Goal: Task Accomplishment & Management: Use online tool/utility

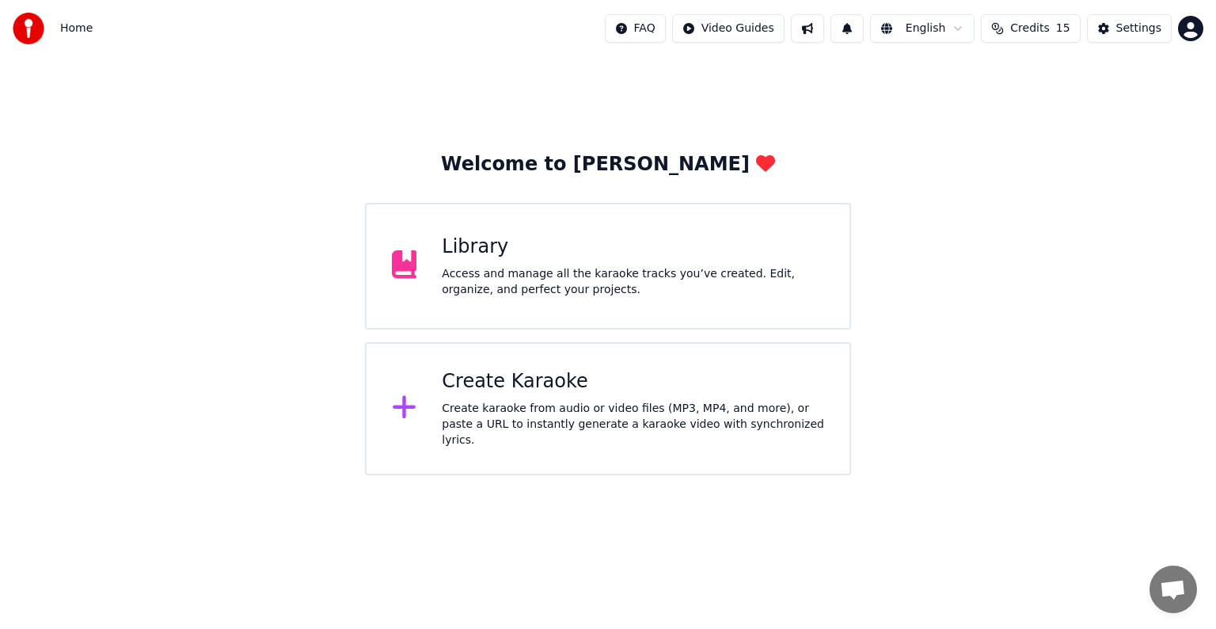
click at [550, 383] on div "Create Karaoke" at bounding box center [633, 381] width 383 height 25
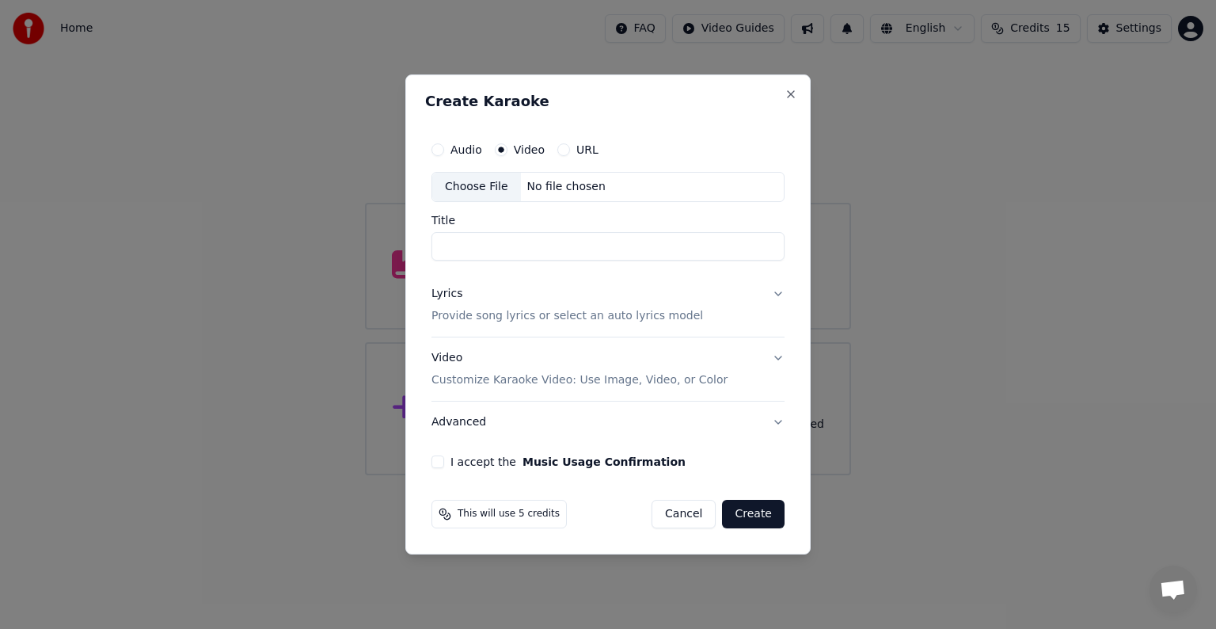
click at [560, 187] on div "No file chosen" at bounding box center [566, 187] width 91 height 16
type input "**********"
click at [647, 317] on p "Provide song lyrics or select an auto lyrics model" at bounding box center [568, 316] width 272 height 16
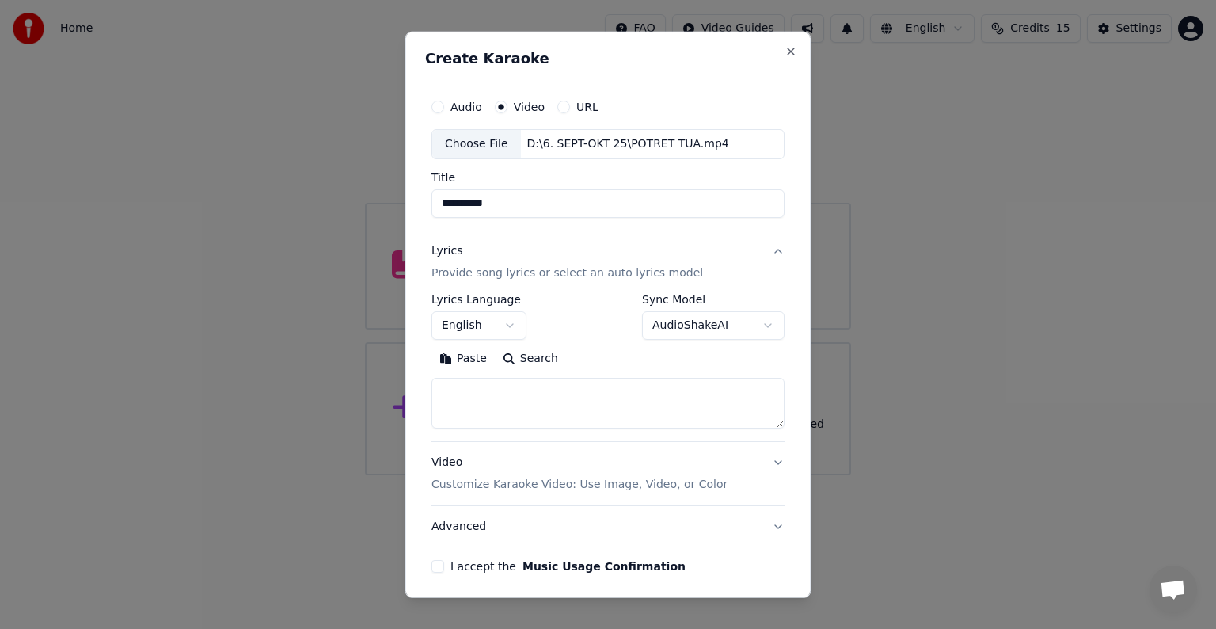
click at [504, 319] on button "English" at bounding box center [479, 325] width 95 height 29
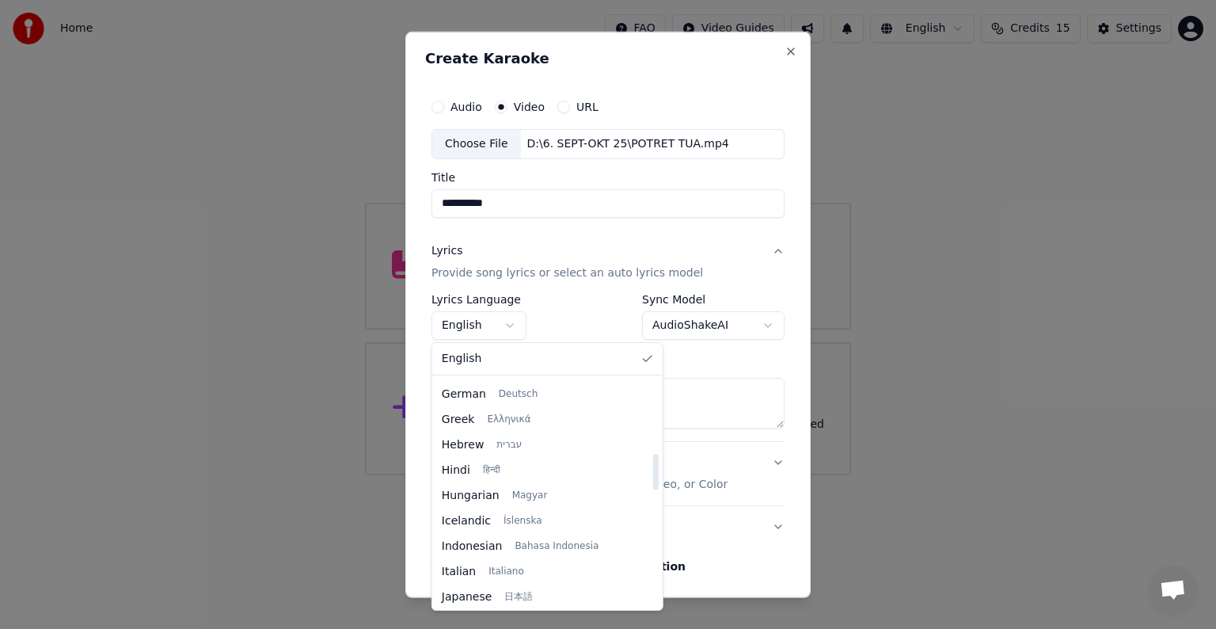
scroll to position [475, 0]
select select "**"
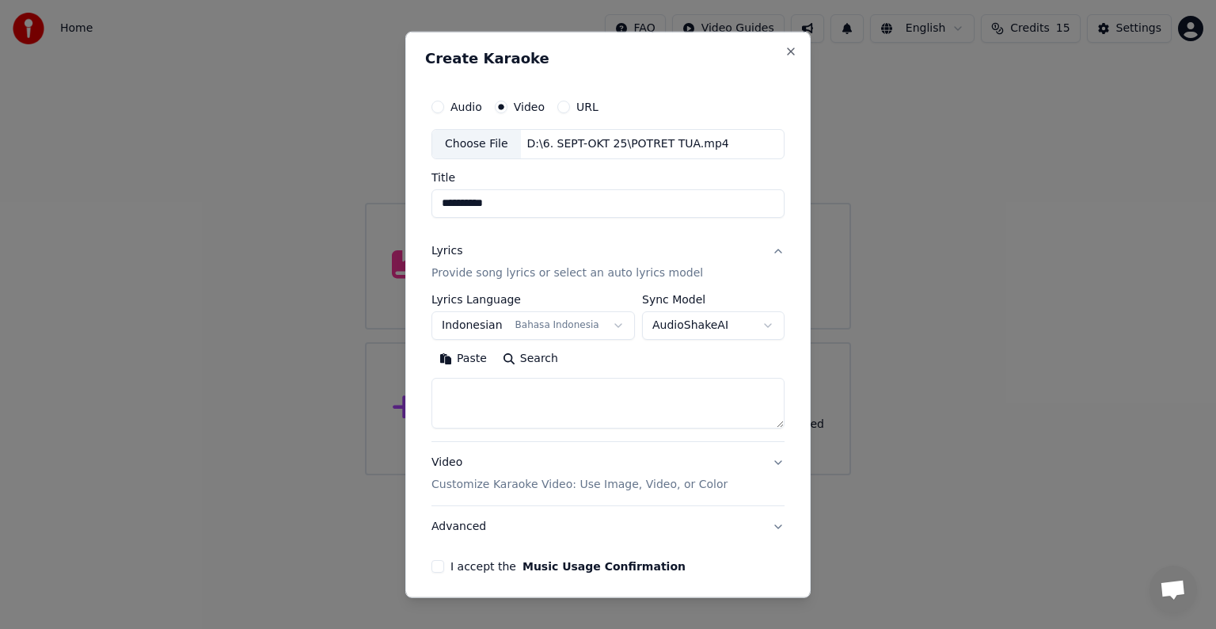
click at [583, 398] on textarea at bounding box center [608, 403] width 353 height 51
paste textarea "**********"
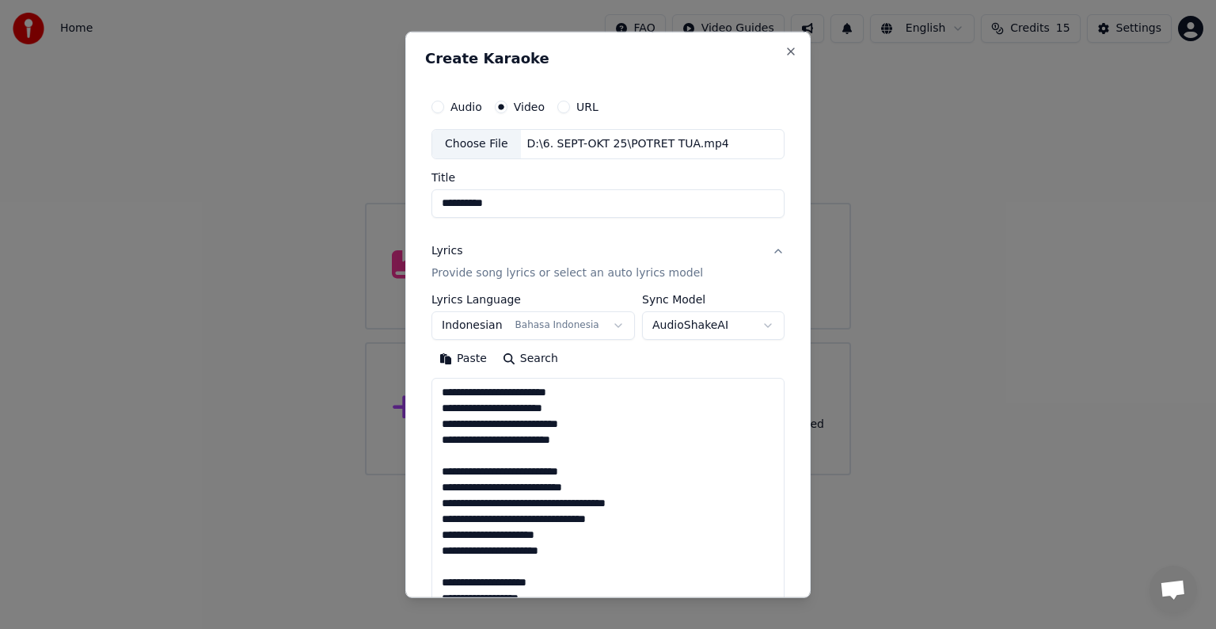
scroll to position [700, 0]
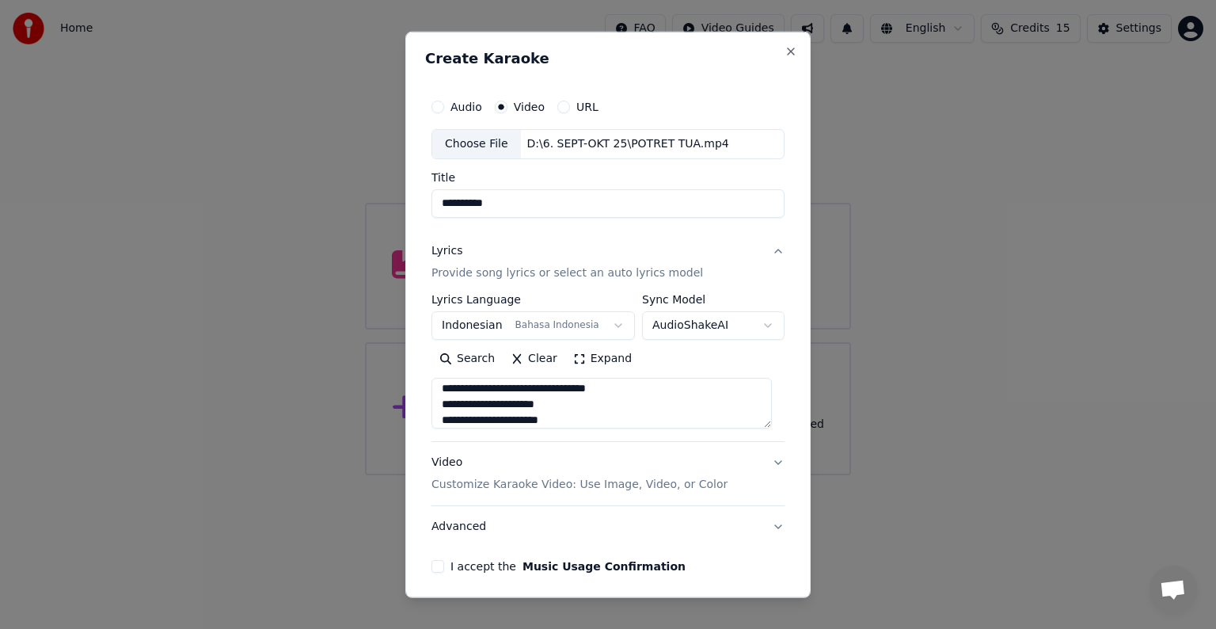
type textarea "**********"
click at [649, 485] on p "Customize Karaoke Video: Use Image, Video, or Color" at bounding box center [580, 485] width 296 height 16
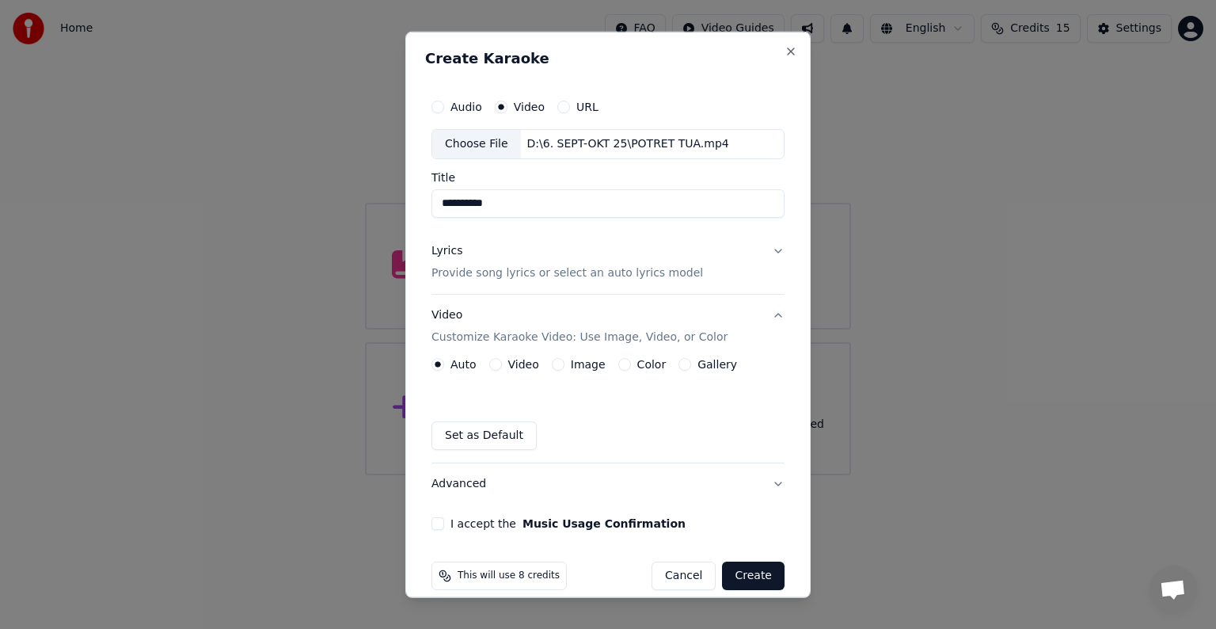
click at [493, 361] on button "Video" at bounding box center [495, 364] width 13 height 13
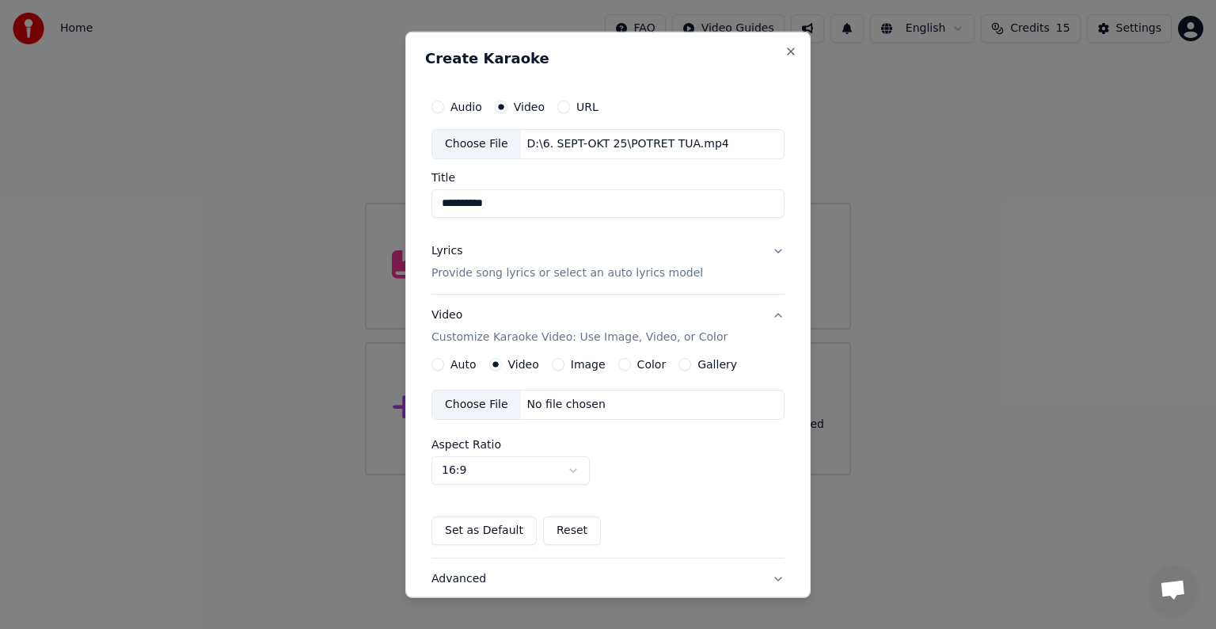
click at [577, 399] on div "No file chosen" at bounding box center [566, 405] width 91 height 16
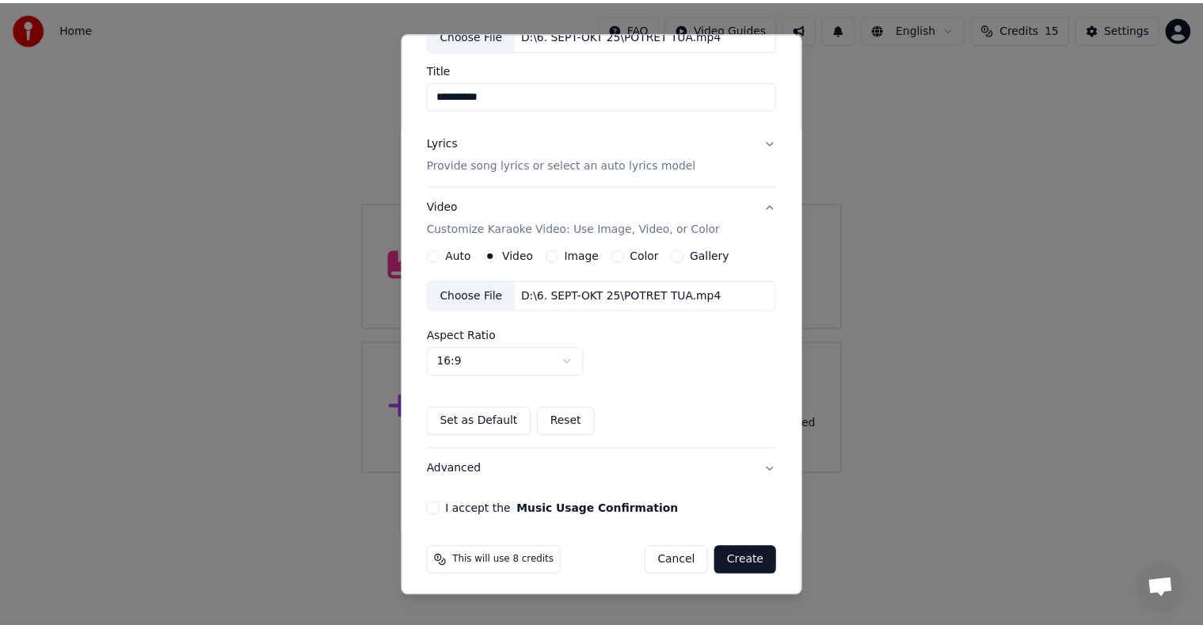
scroll to position [112, 0]
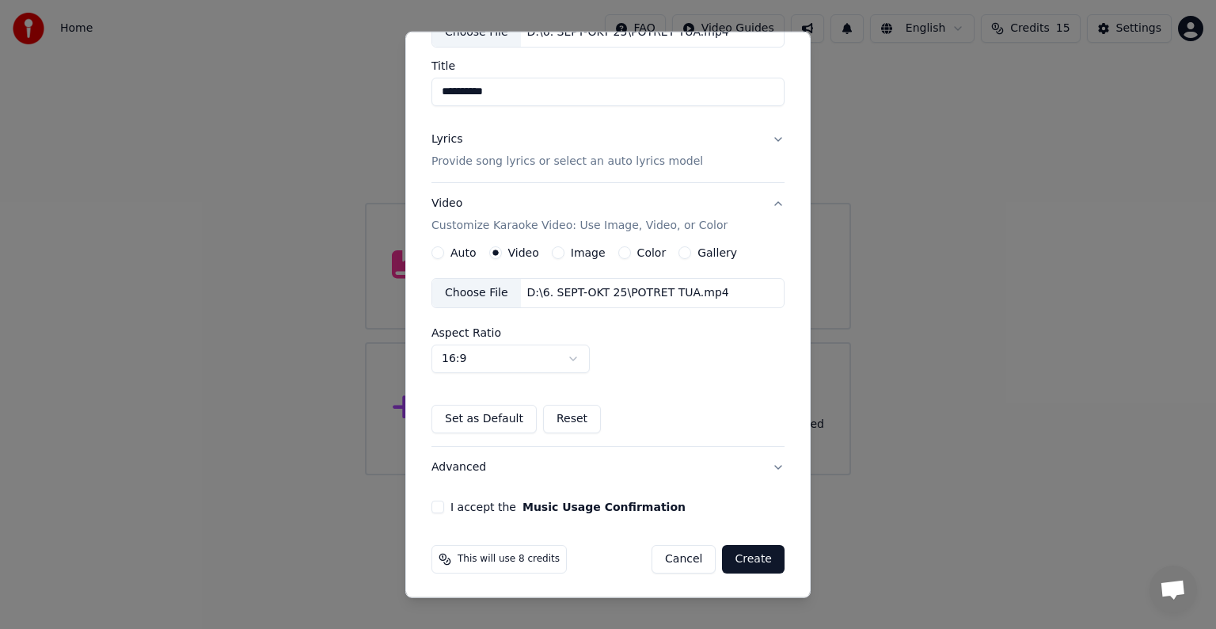
click at [441, 511] on div "**********" at bounding box center [608, 246] width 366 height 546
click at [443, 504] on button "I accept the Music Usage Confirmation" at bounding box center [438, 507] width 13 height 13
click at [744, 563] on button "Create" at bounding box center [753, 559] width 63 height 29
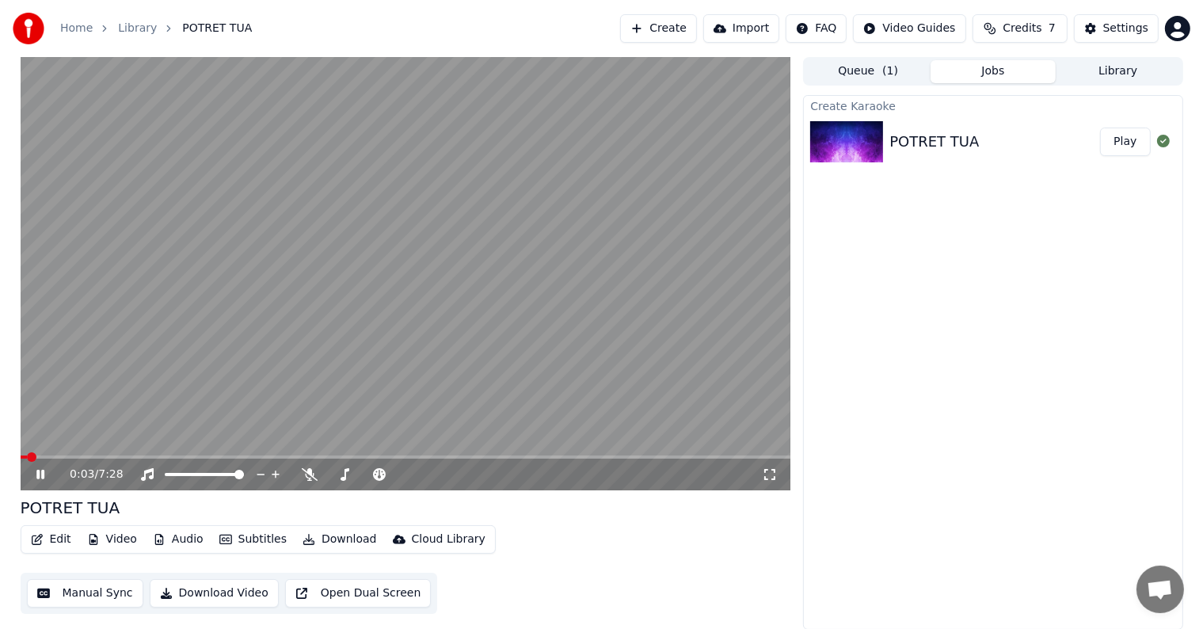
click at [93, 584] on button "Manual Sync" at bounding box center [85, 593] width 116 height 29
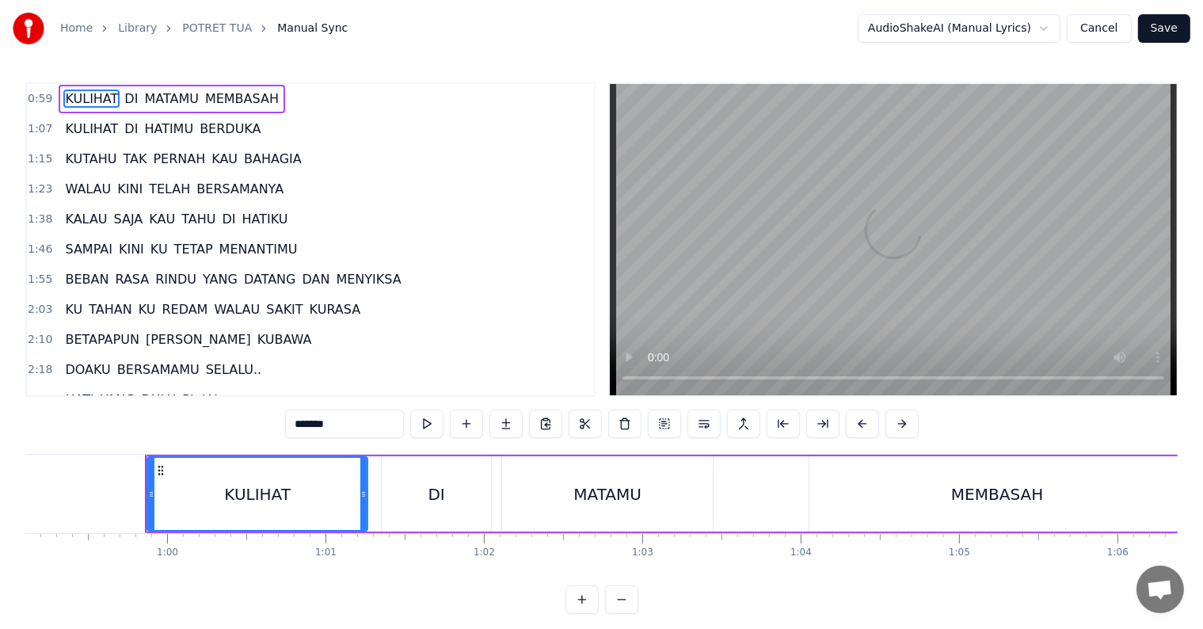
scroll to position [0, 9402]
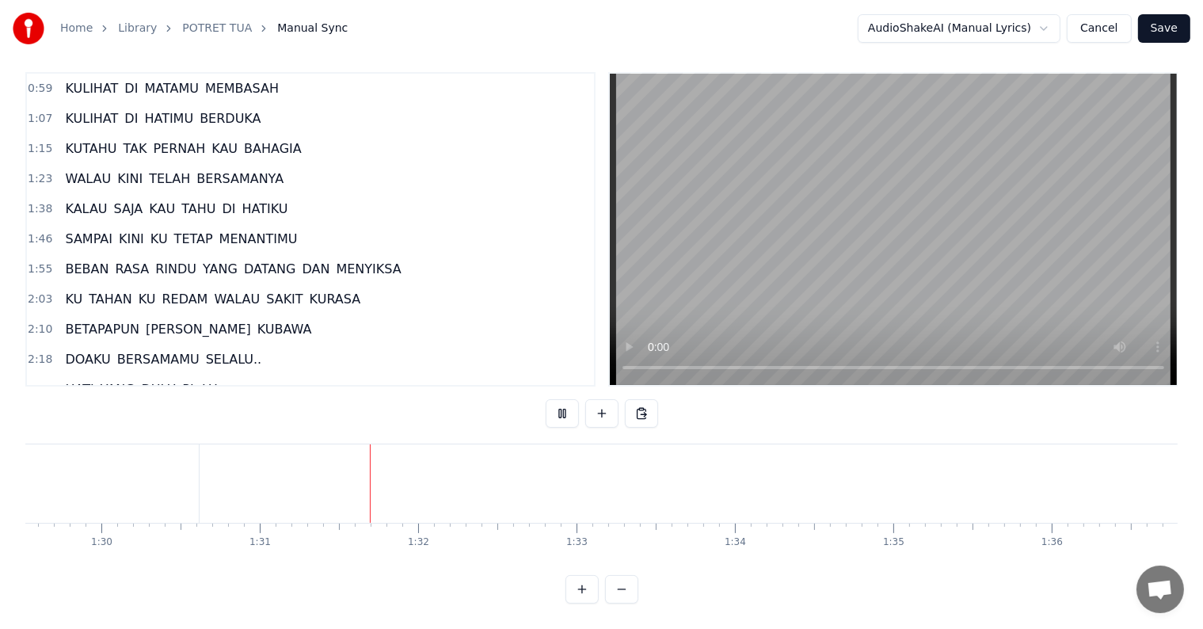
scroll to position [0, 14366]
click at [117, 169] on span "KINI" at bounding box center [130, 178] width 29 height 18
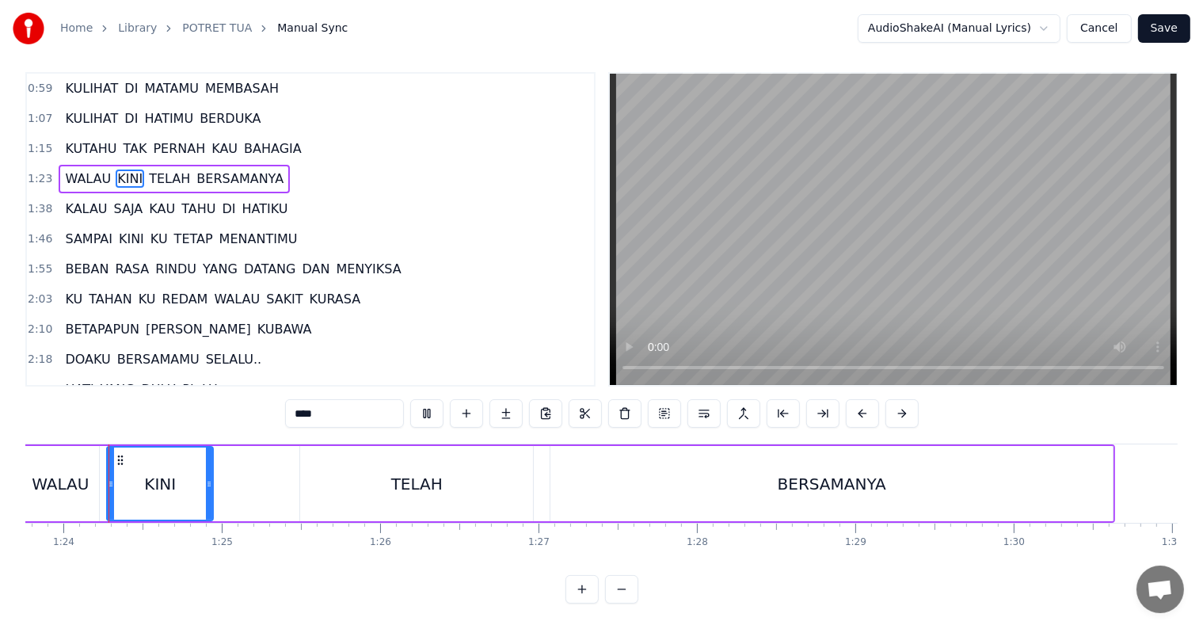
scroll to position [272, 0]
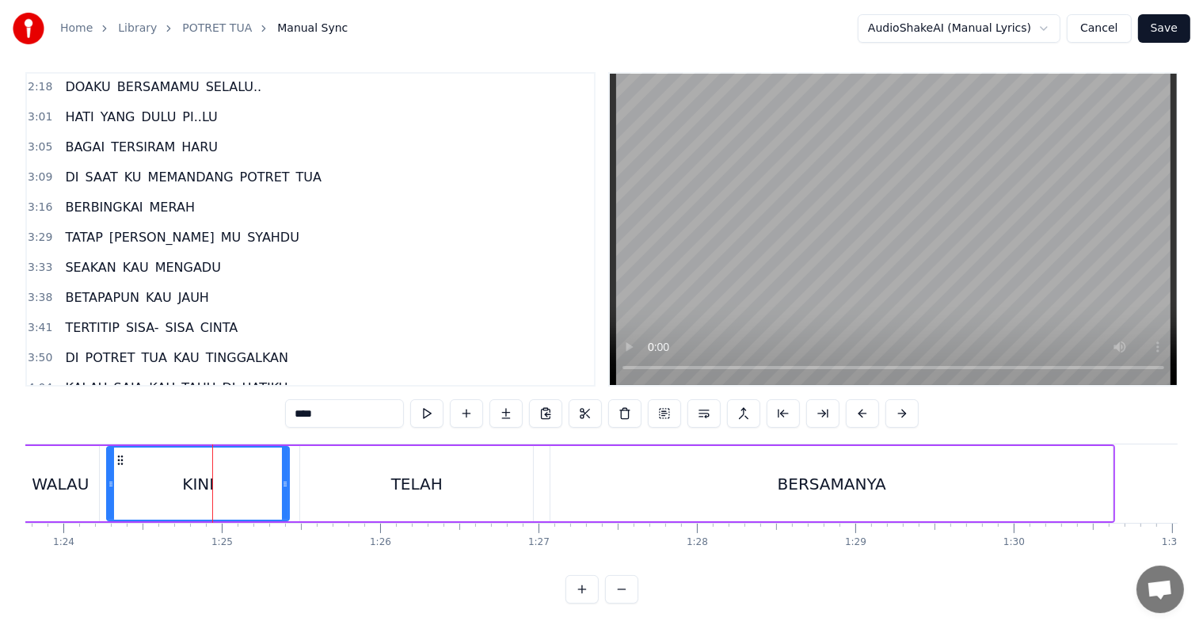
drag, startPoint x: 209, startPoint y: 478, endPoint x: 285, endPoint y: 478, distance: 76.0
click at [285, 478] on div at bounding box center [285, 483] width 6 height 72
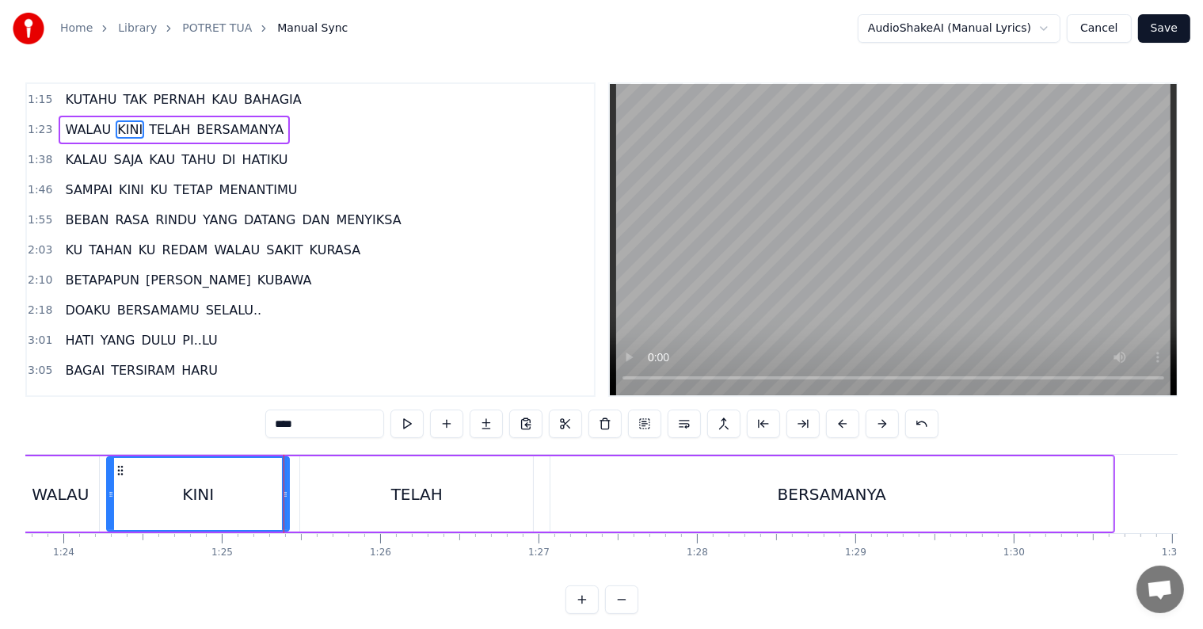
scroll to position [0, 0]
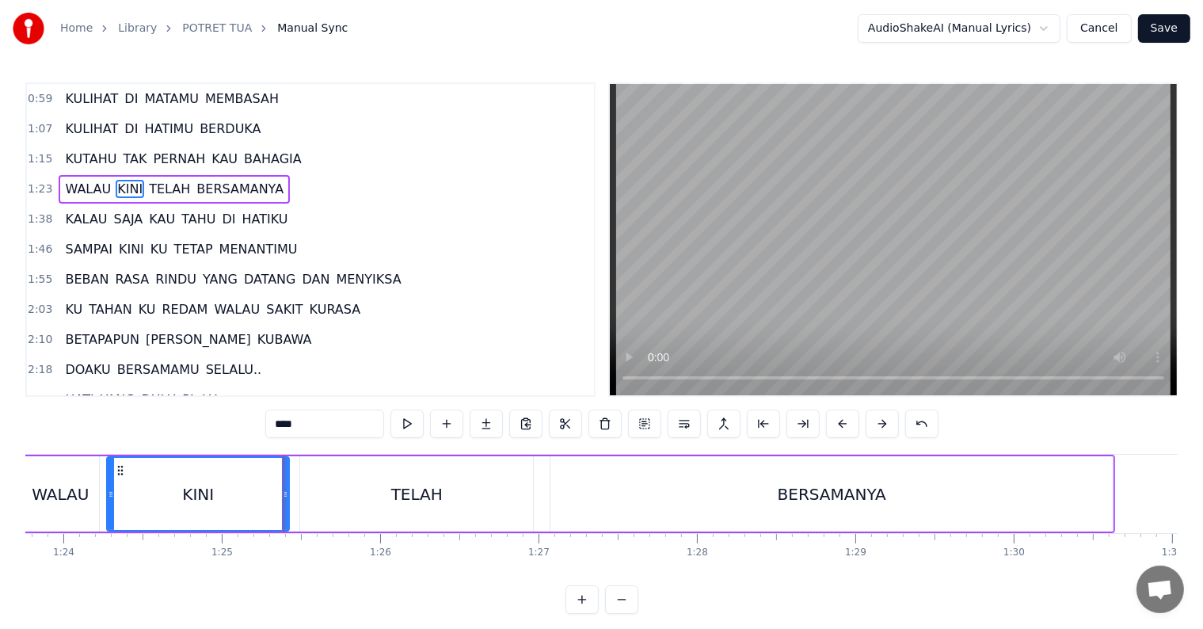
click at [323, 428] on input "****" at bounding box center [324, 423] width 119 height 29
click at [120, 496] on div "KINI KAU" at bounding box center [198, 494] width 181 height 72
click at [329, 424] on input "********" at bounding box center [324, 423] width 119 height 29
type input "********"
click at [114, 500] on div "KINI KAU" at bounding box center [198, 494] width 181 height 72
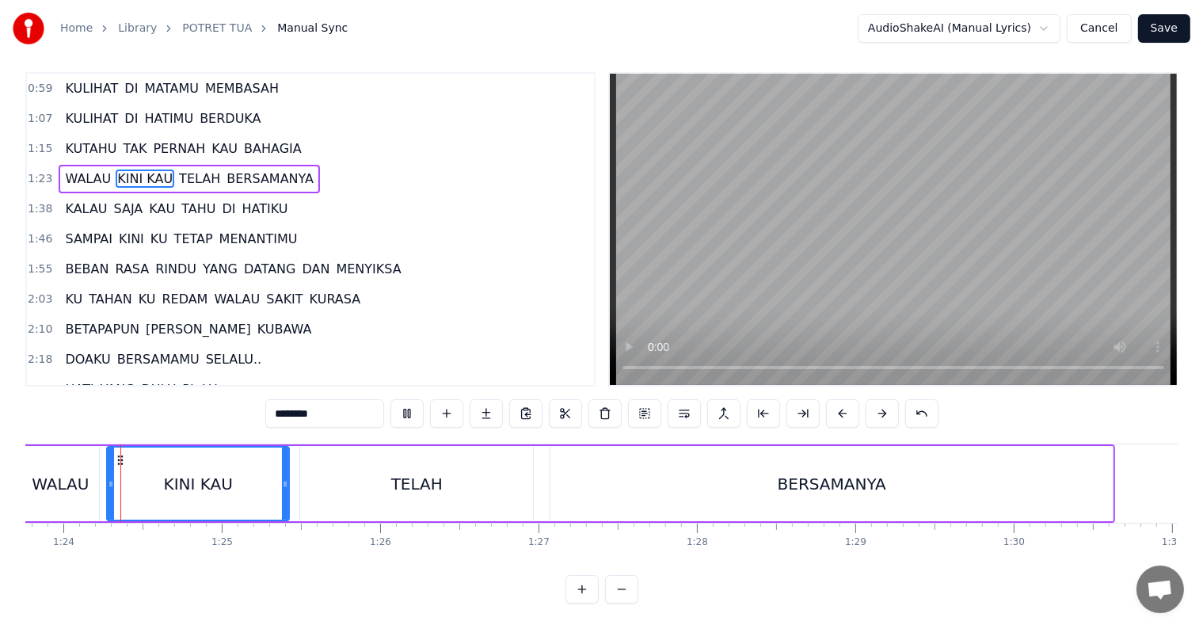
scroll to position [24, 0]
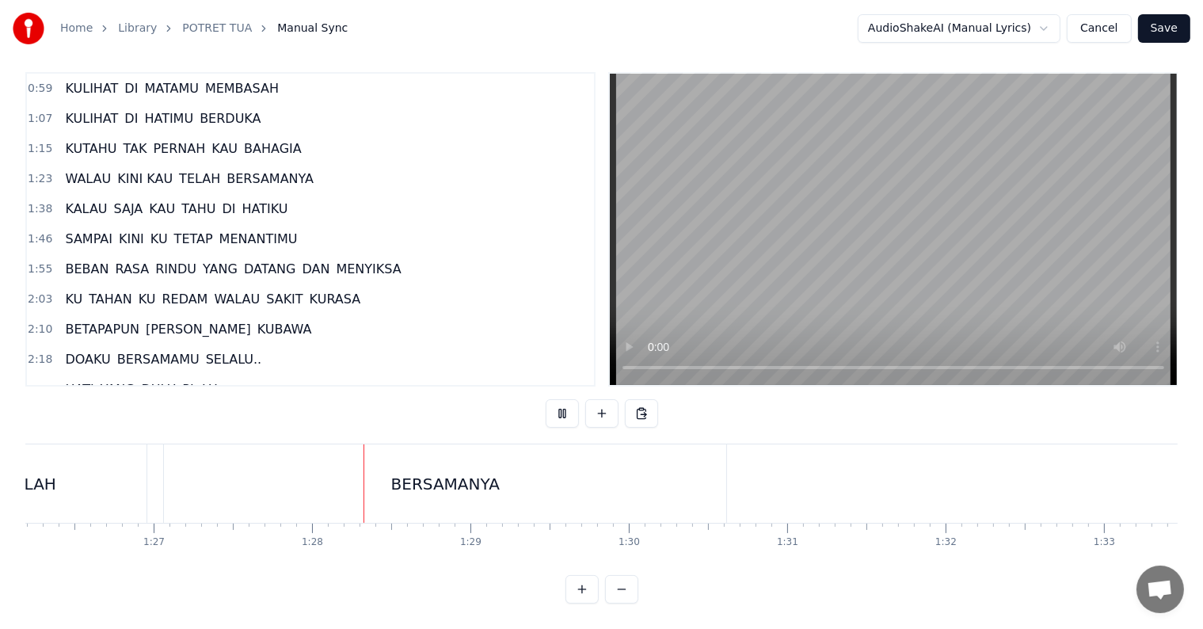
scroll to position [0, 13828]
click at [350, 473] on div "BERSAMANYA" at bounding box center [268, 483] width 562 height 78
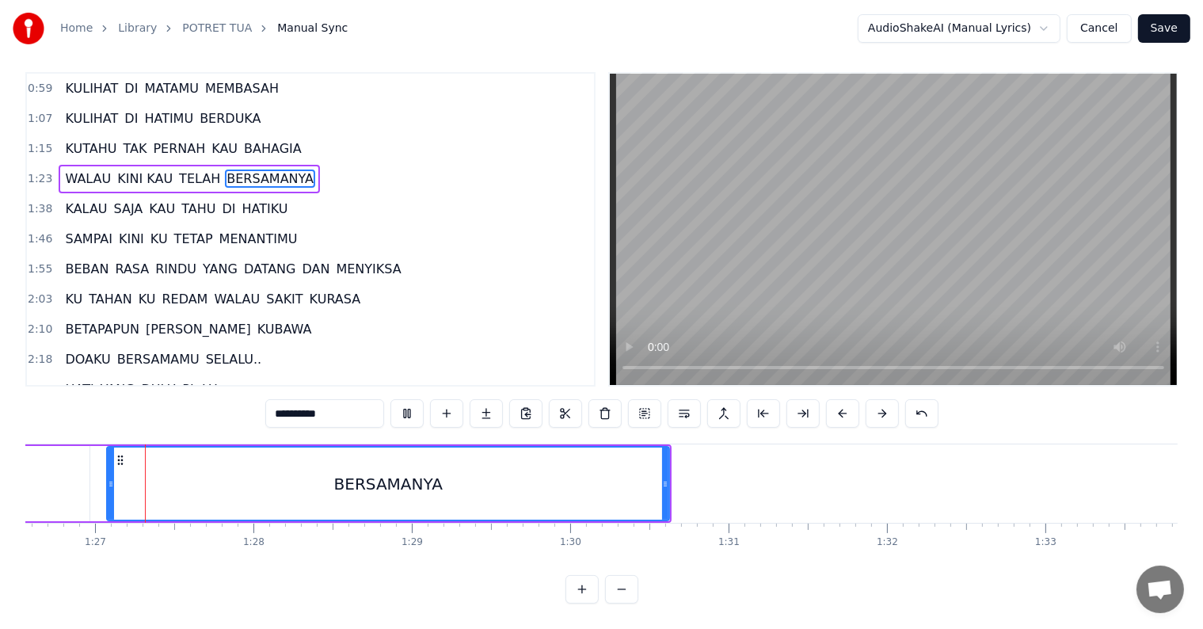
scroll to position [0, 13710]
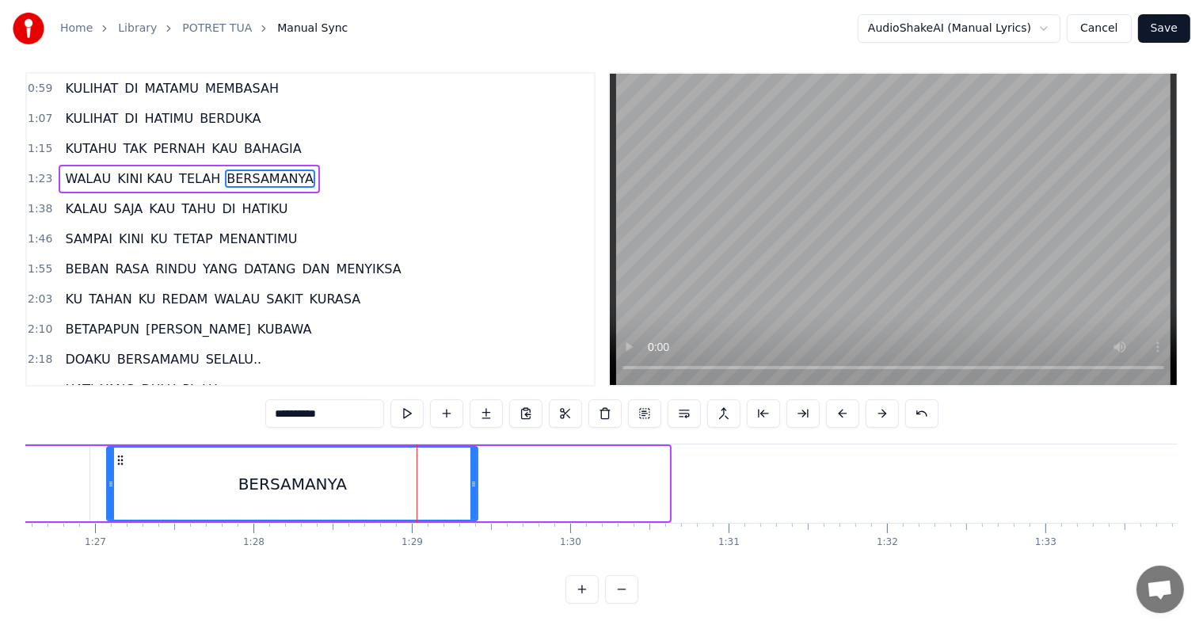
drag, startPoint x: 667, startPoint y: 471, endPoint x: 475, endPoint y: 472, distance: 191.7
click at [475, 478] on icon at bounding box center [473, 484] width 6 height 13
drag, startPoint x: 474, startPoint y: 473, endPoint x: 485, endPoint y: 474, distance: 10.3
click at [485, 478] on icon at bounding box center [484, 484] width 6 height 13
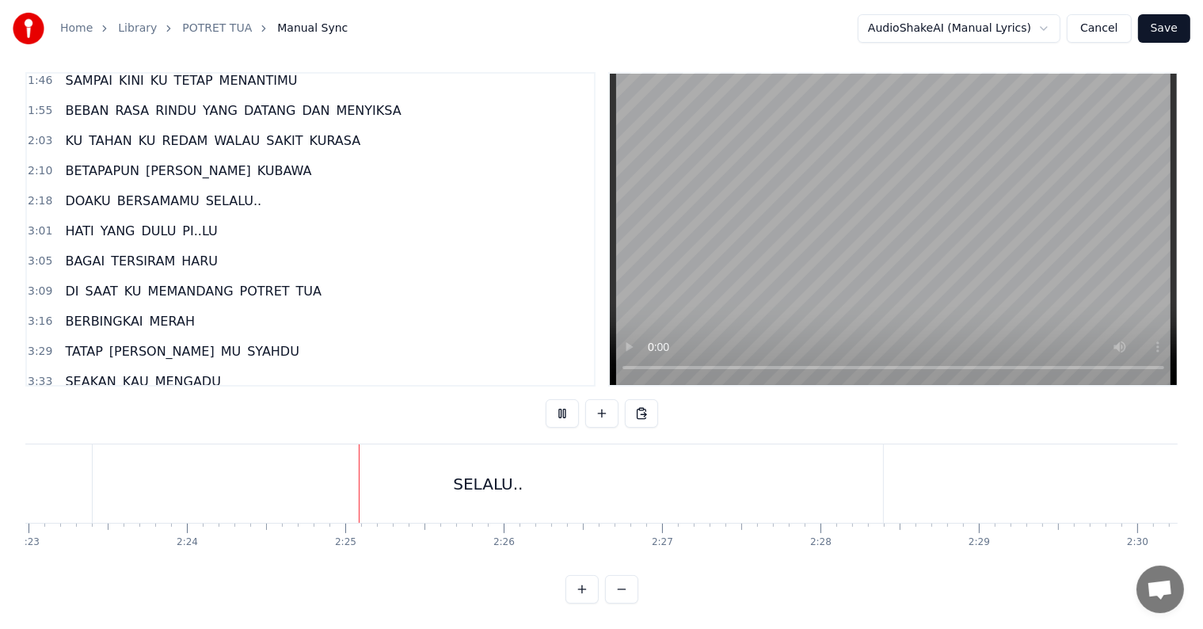
scroll to position [0, 22802]
click at [70, 222] on span "HATI" at bounding box center [79, 231] width 32 height 18
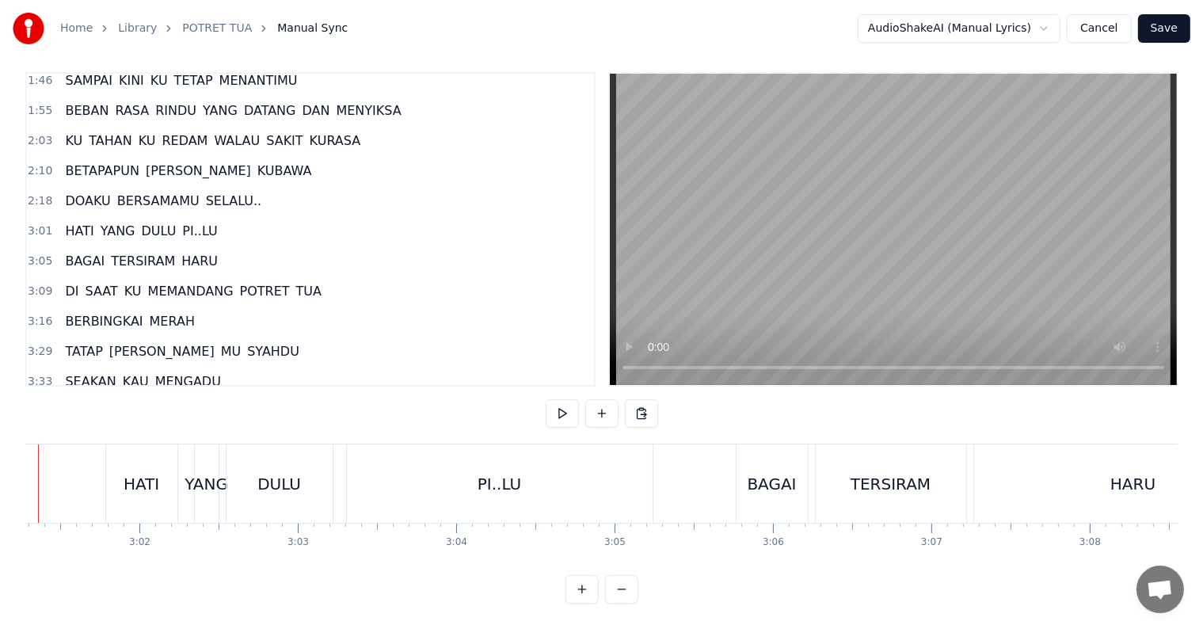
scroll to position [0, 28647]
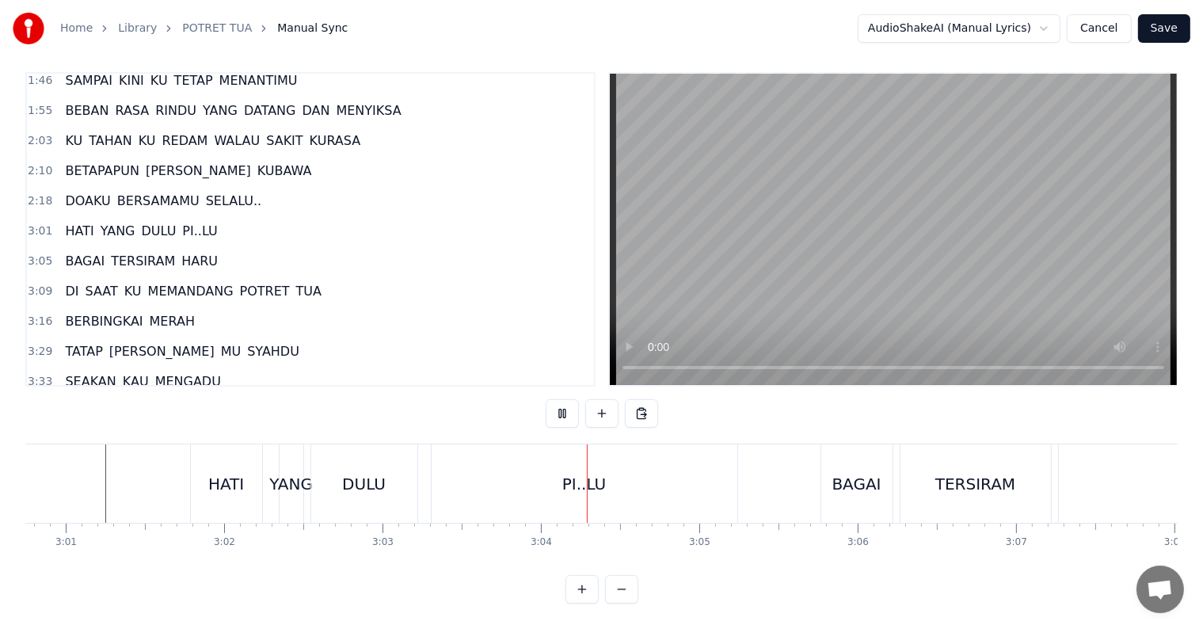
click at [291, 491] on div "YANG" at bounding box center [300, 483] width 24 height 78
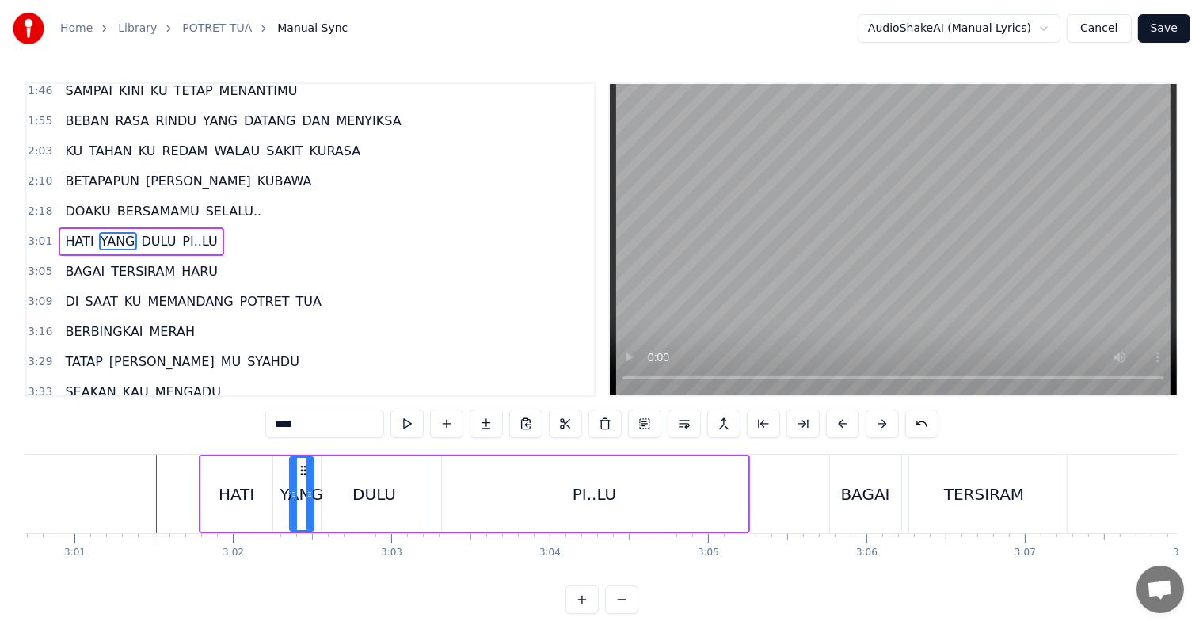
scroll to position [150, 0]
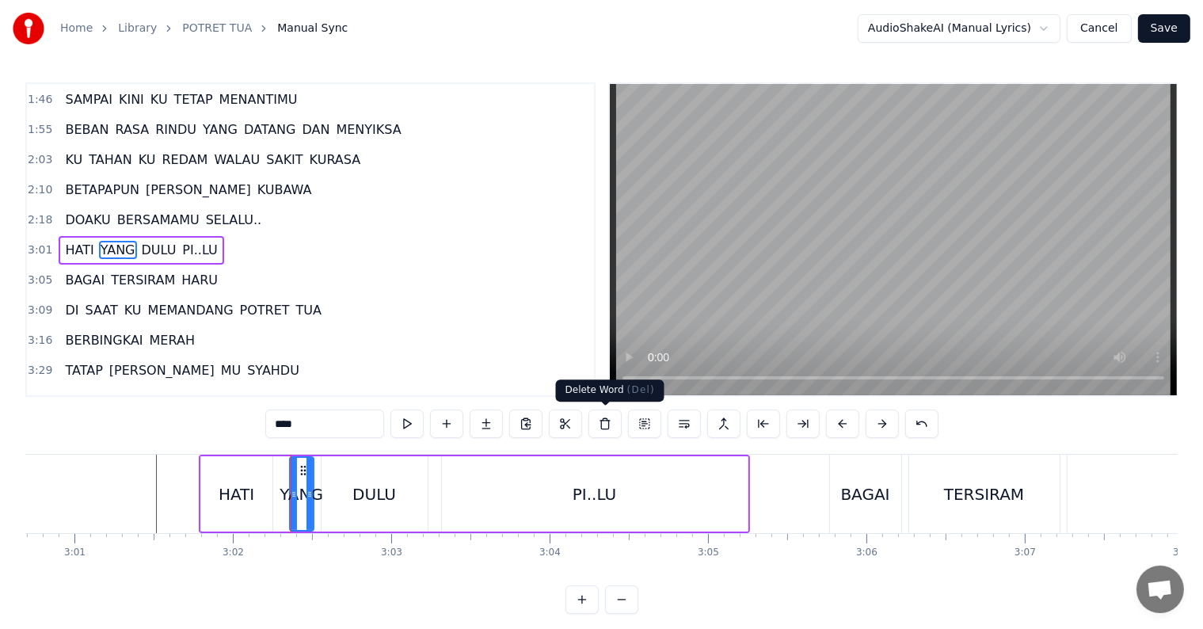
click at [605, 428] on button at bounding box center [604, 423] width 33 height 29
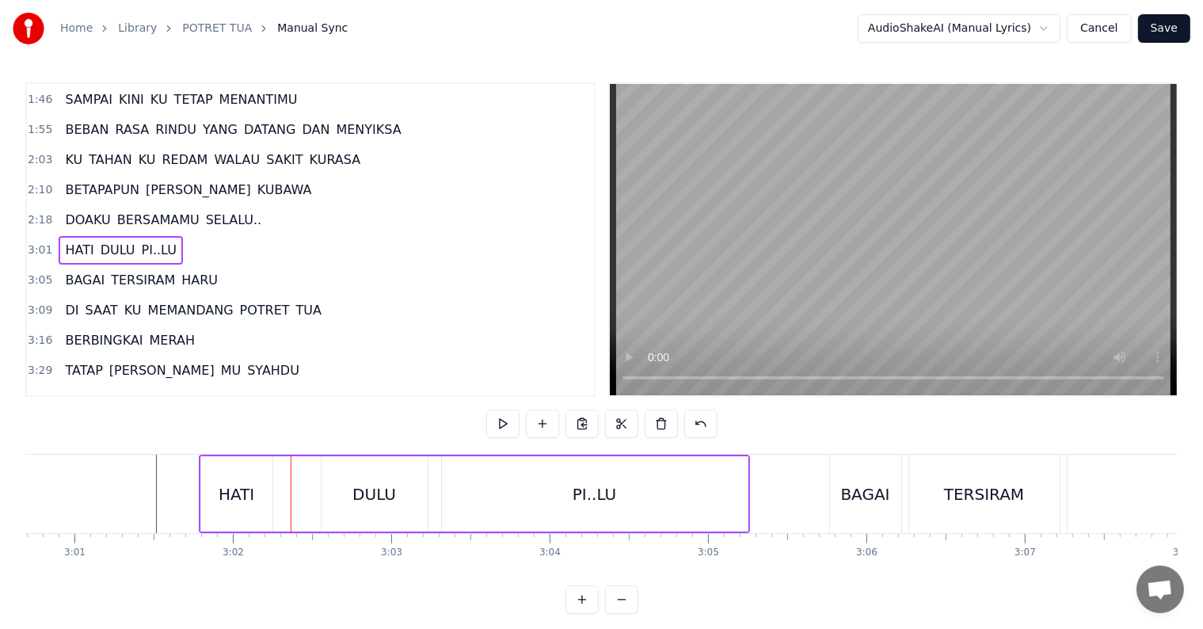
click at [352, 504] on div "DULU" at bounding box center [375, 493] width 106 height 75
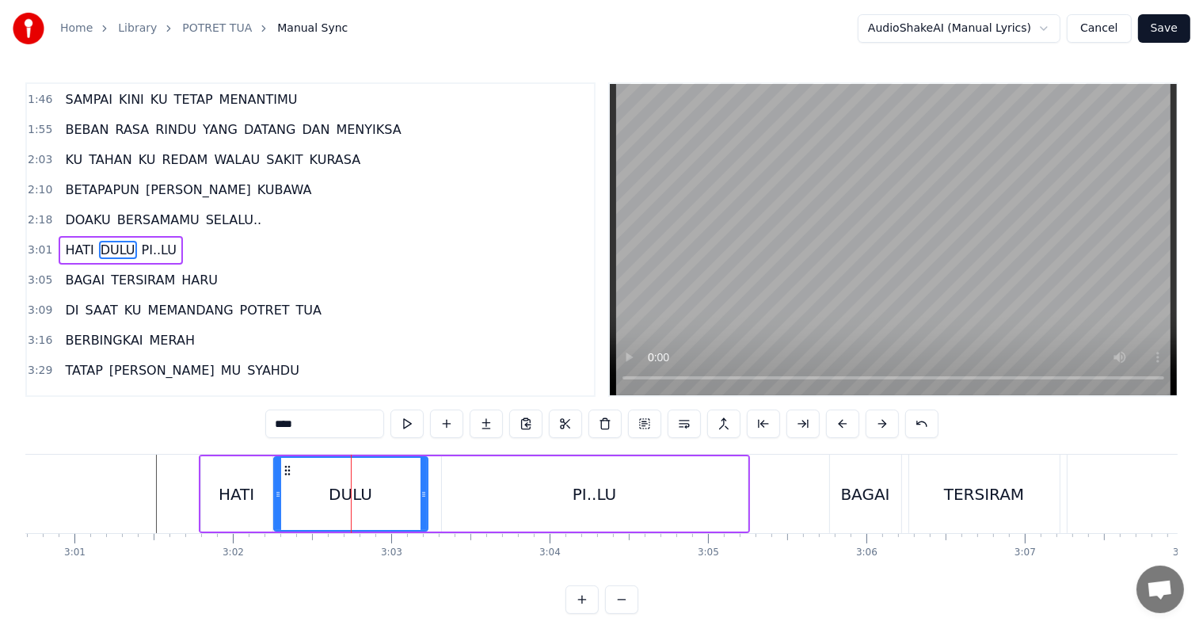
drag, startPoint x: 326, startPoint y: 516, endPoint x: 279, endPoint y: 520, distance: 47.7
click at [279, 520] on div at bounding box center [278, 494] width 6 height 72
click at [321, 426] on input "****" at bounding box center [324, 423] width 119 height 29
type input "*"
type input "******"
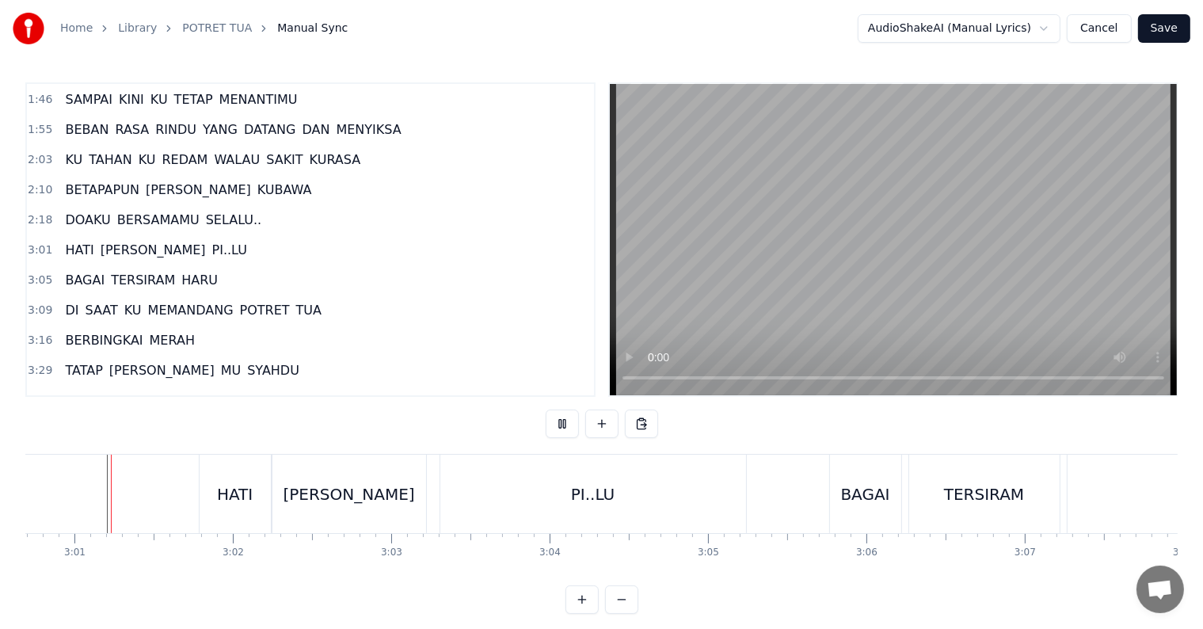
scroll to position [24, 0]
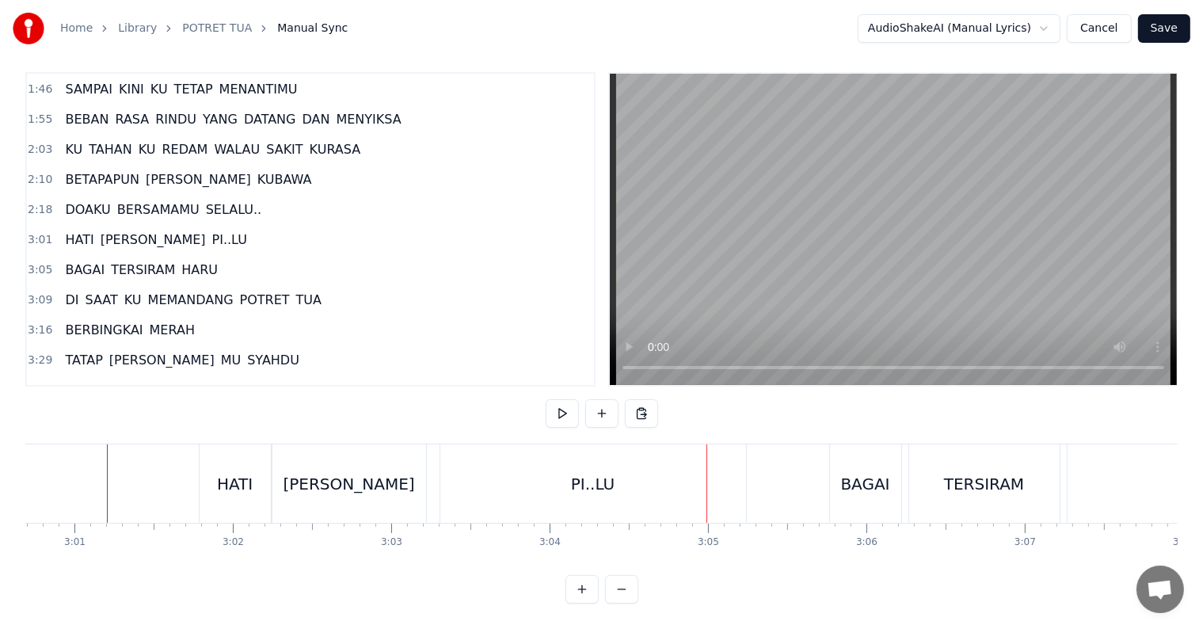
click at [722, 485] on div "PI..LU" at bounding box center [593, 483] width 306 height 78
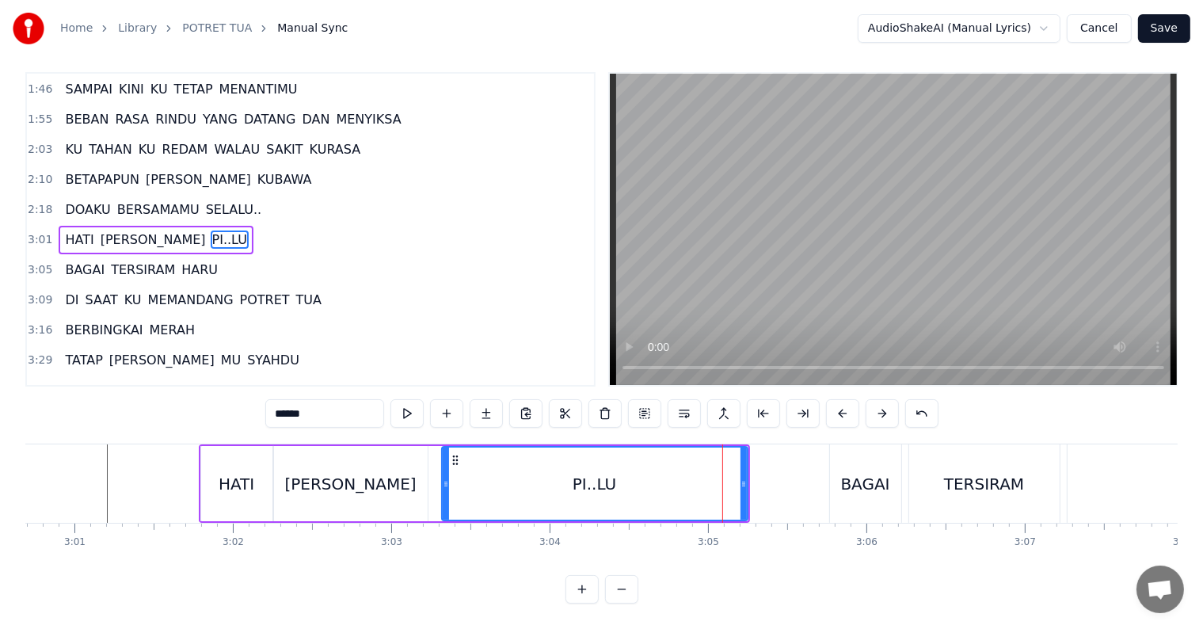
scroll to position [0, 0]
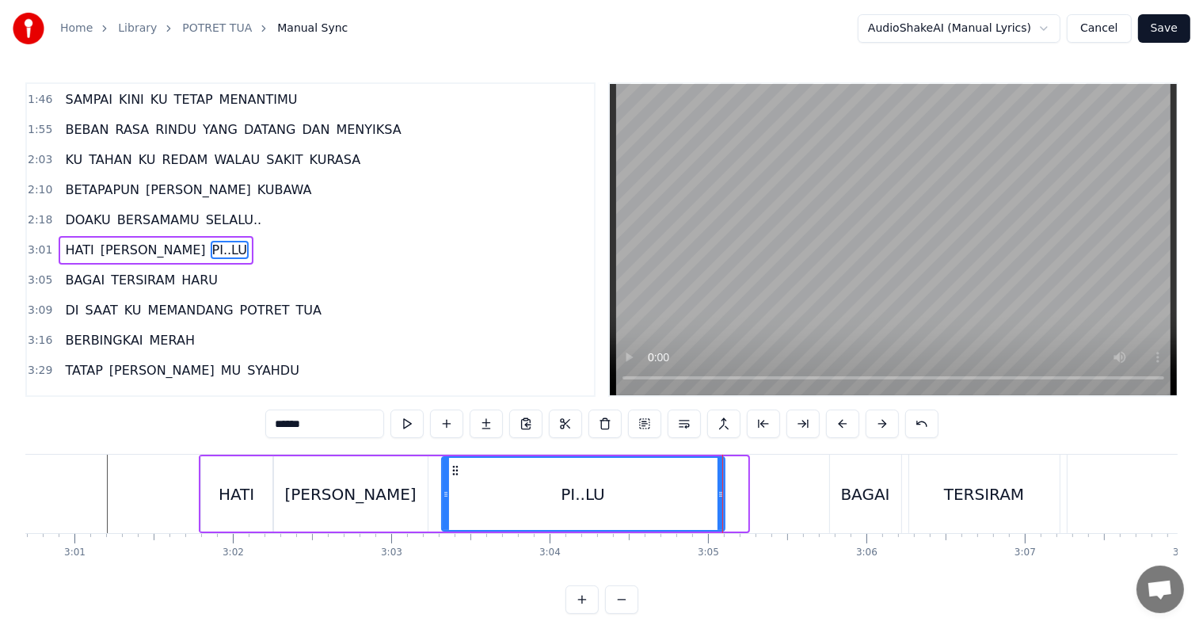
drag, startPoint x: 741, startPoint y: 508, endPoint x: 718, endPoint y: 510, distance: 23.1
click at [718, 510] on div at bounding box center [721, 494] width 6 height 72
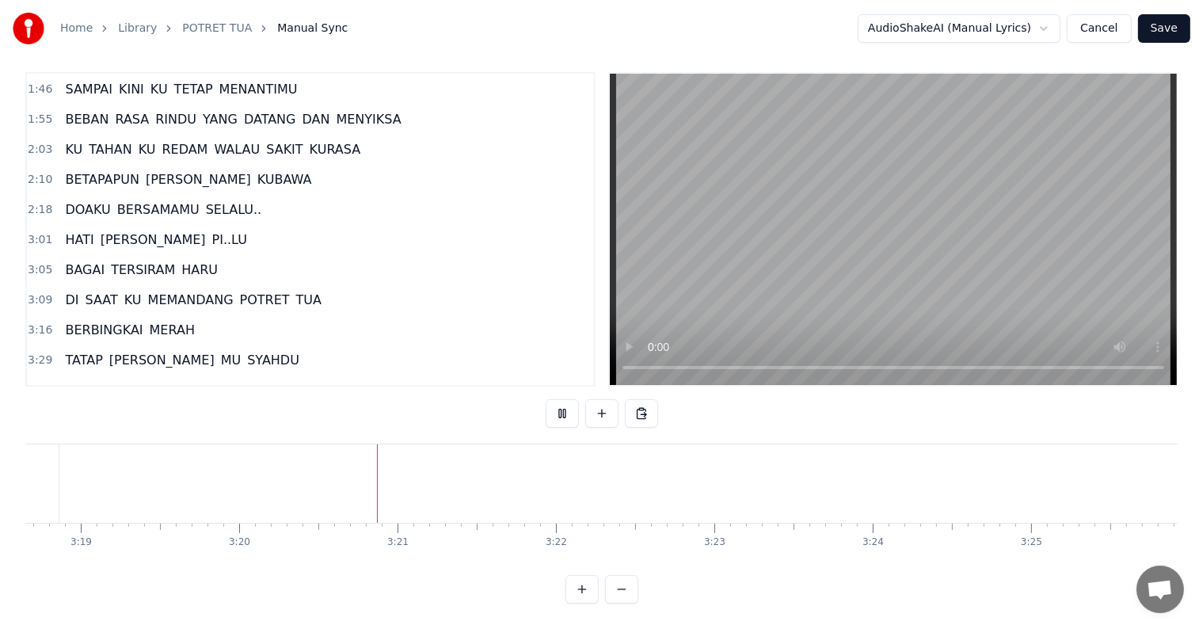
scroll to position [0, 31651]
click at [77, 351] on span "TATAP" at bounding box center [83, 360] width 40 height 18
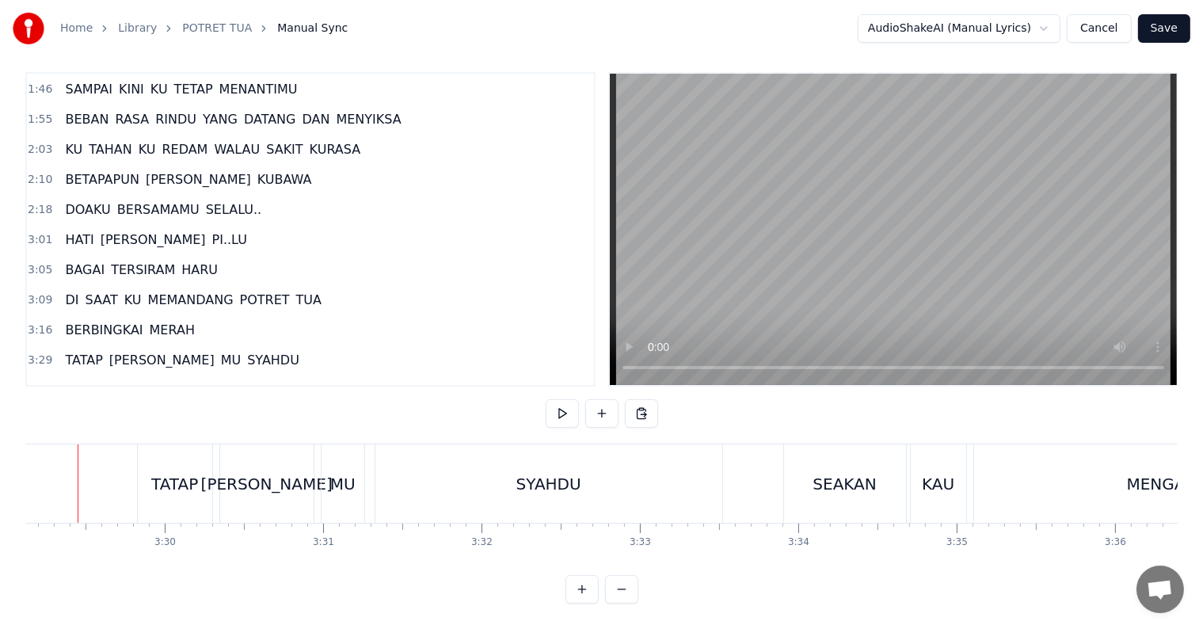
scroll to position [0, 33095]
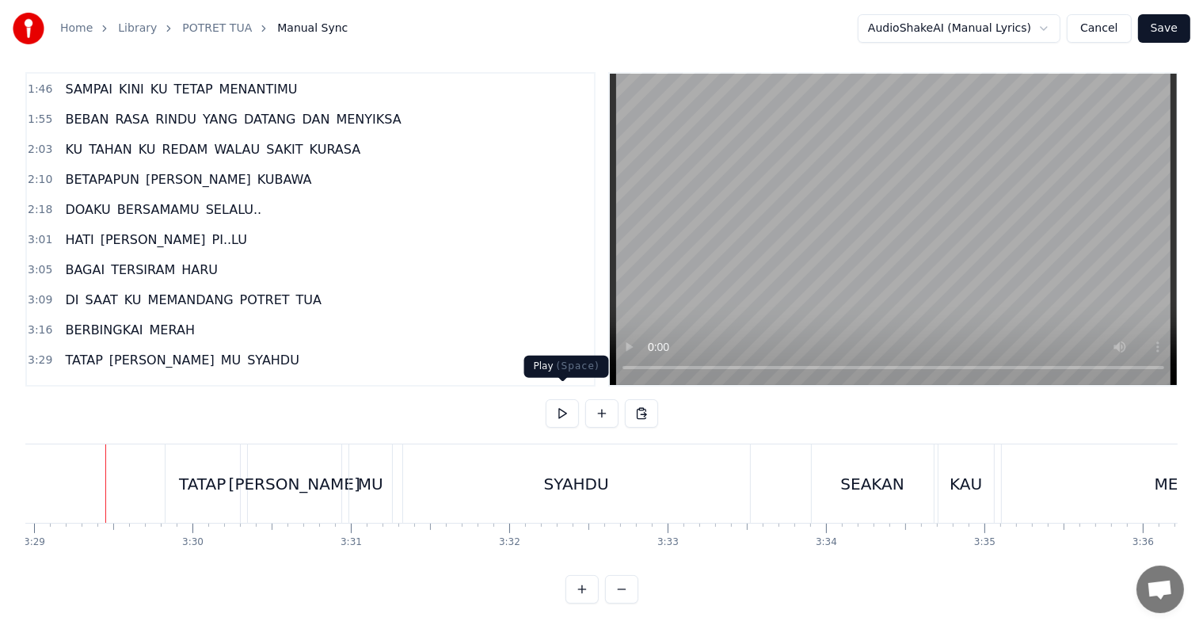
click at [551, 399] on button at bounding box center [562, 413] width 33 height 29
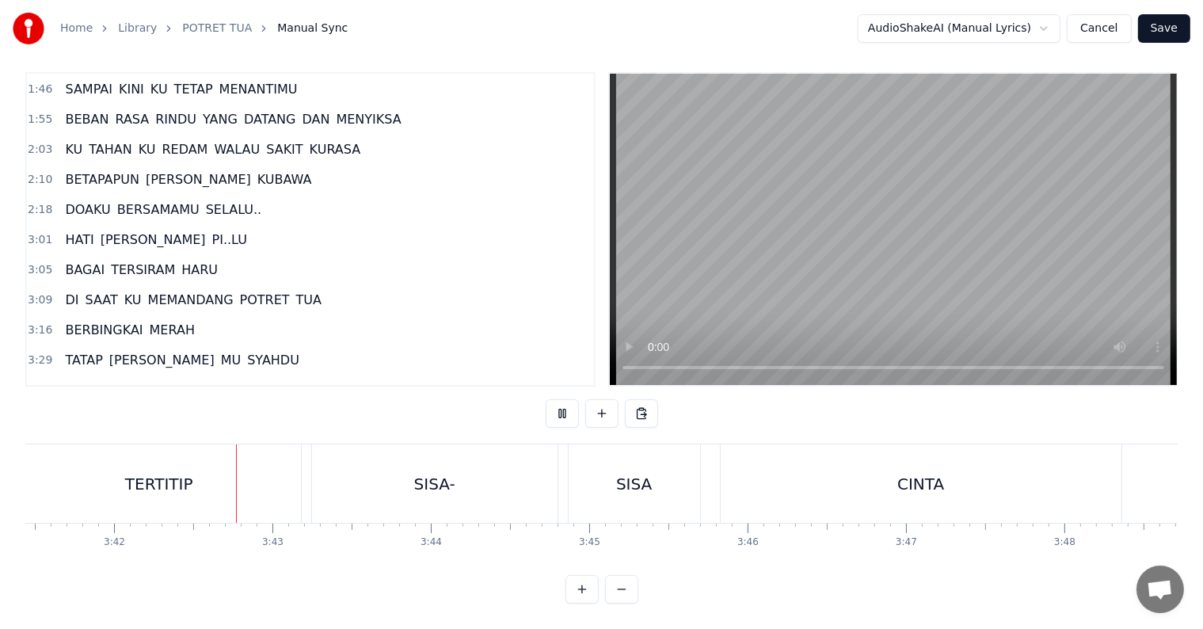
scroll to position [0, 35104]
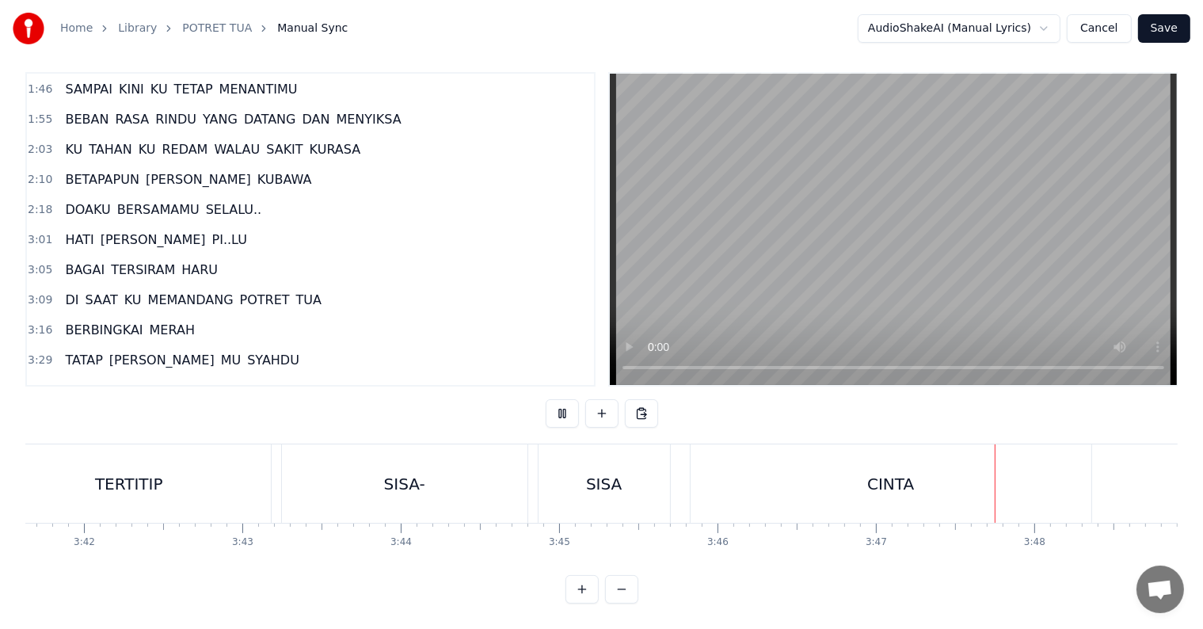
click at [546, 399] on button at bounding box center [562, 413] width 33 height 29
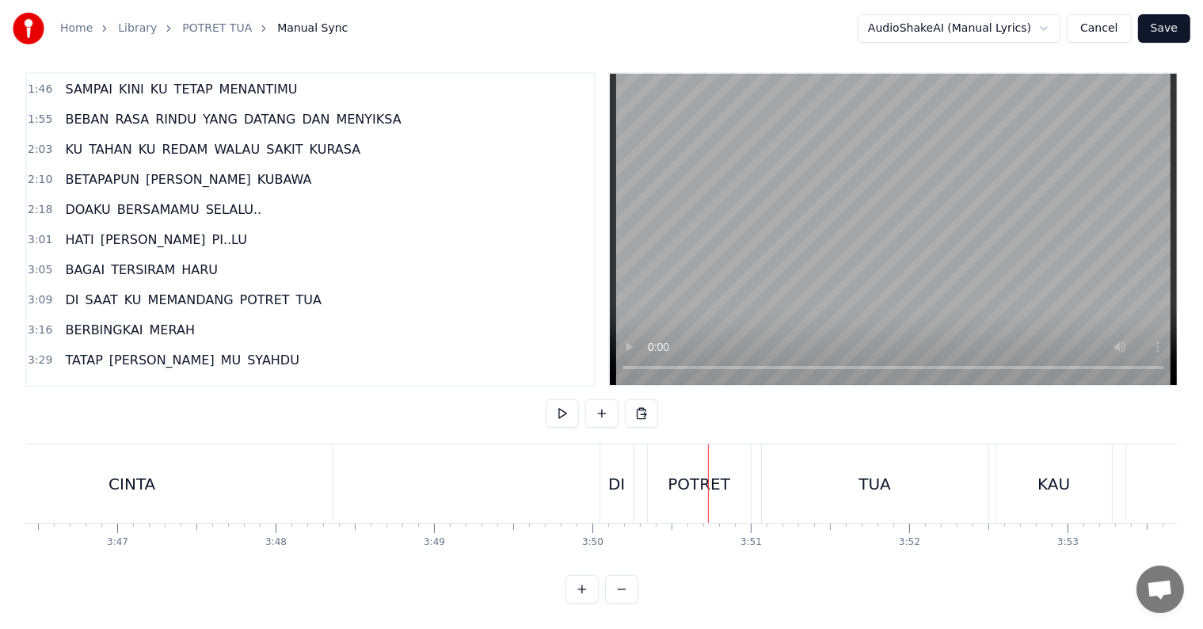
scroll to position [0, 36131]
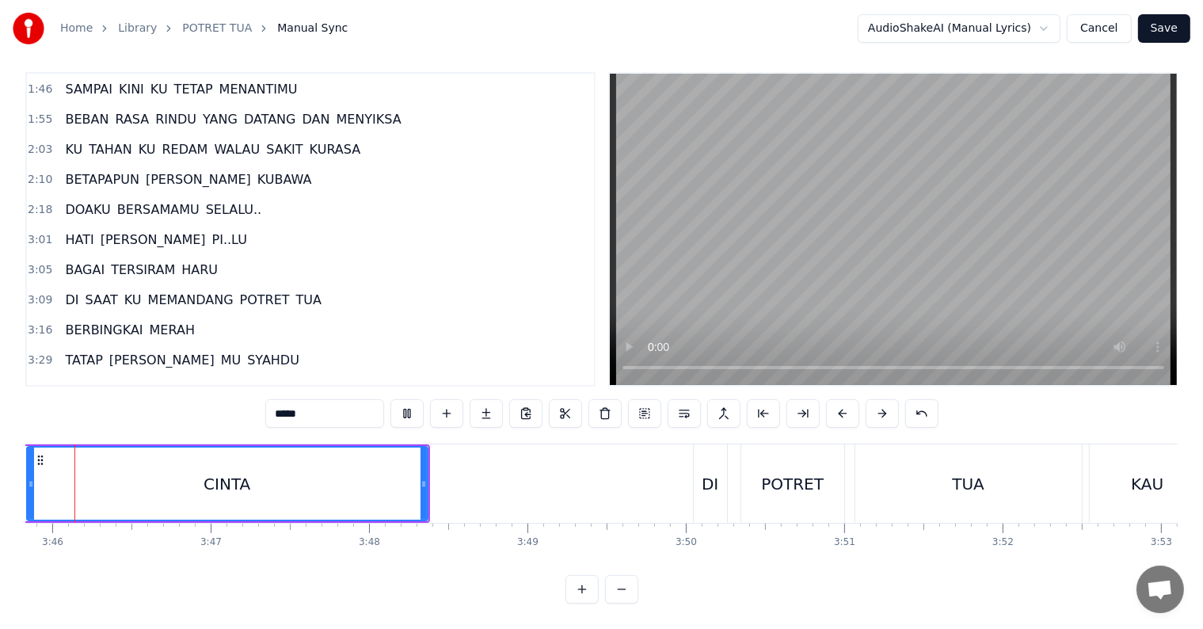
scroll to position [0, 35720]
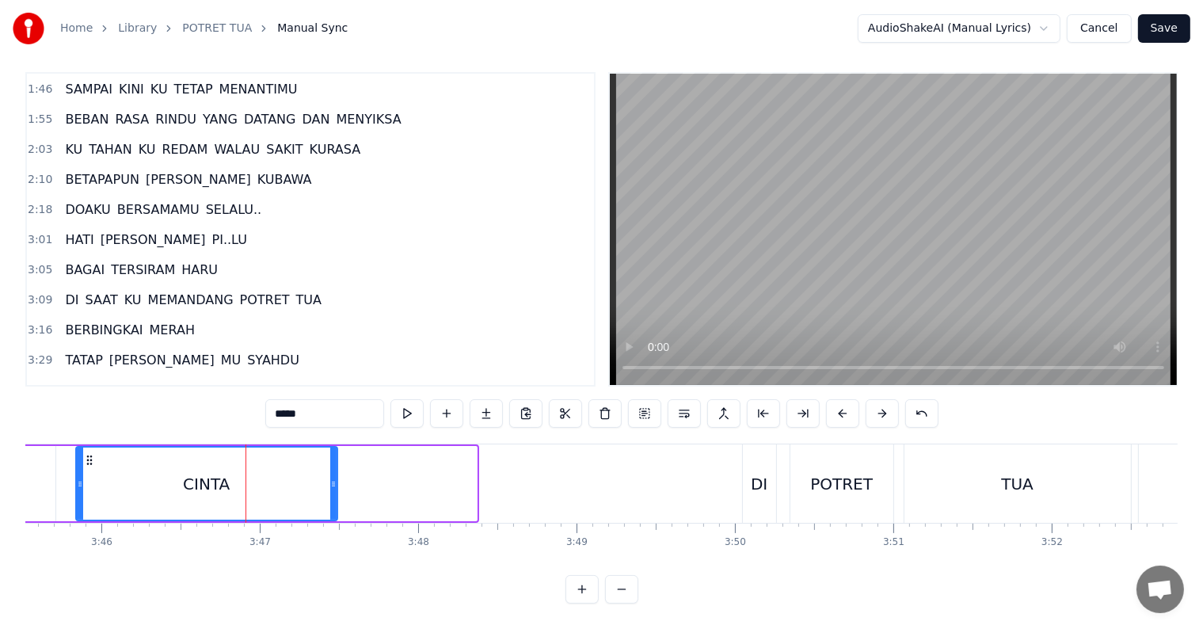
drag, startPoint x: 473, startPoint y: 478, endPoint x: 333, endPoint y: 475, distance: 139.4
click at [333, 475] on div at bounding box center [333, 483] width 6 height 72
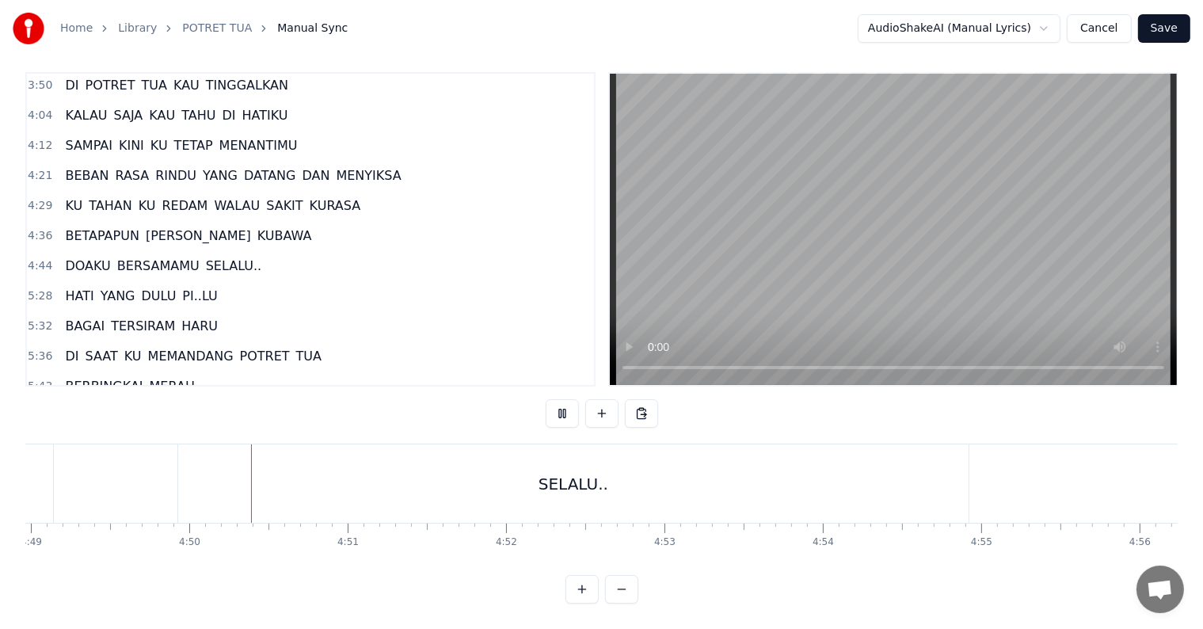
scroll to position [0, 45800]
click at [76, 287] on span "HATI" at bounding box center [79, 296] width 32 height 18
click at [262, 478] on div "YANG" at bounding box center [276, 484] width 44 height 24
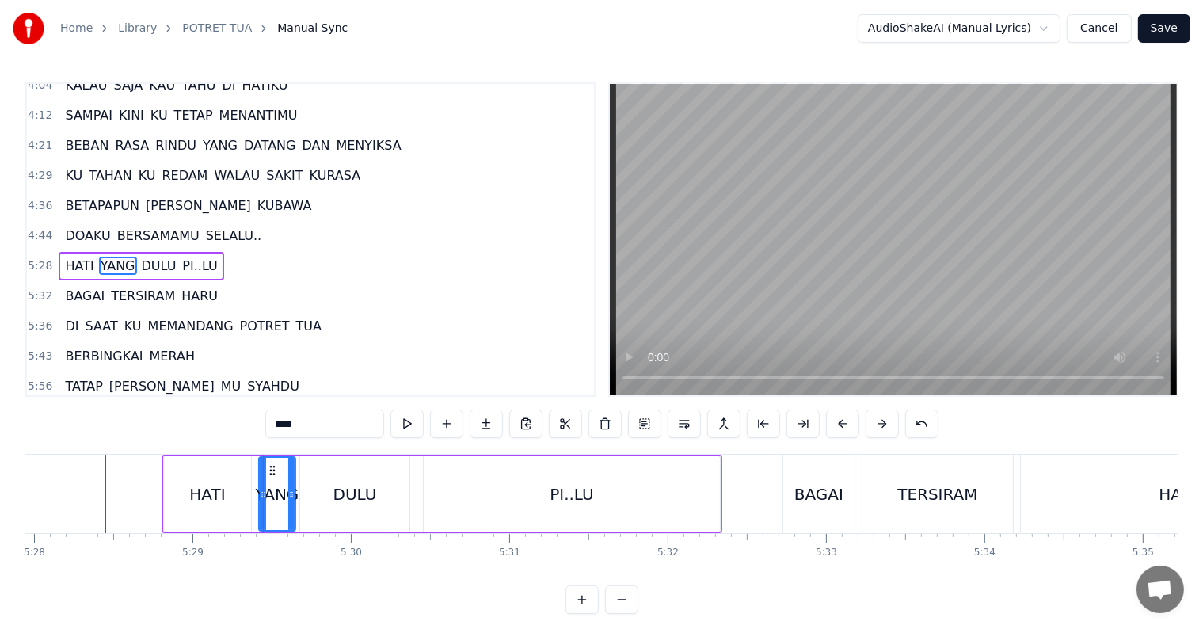
scroll to position [587, 0]
click at [602, 424] on button at bounding box center [604, 423] width 33 height 29
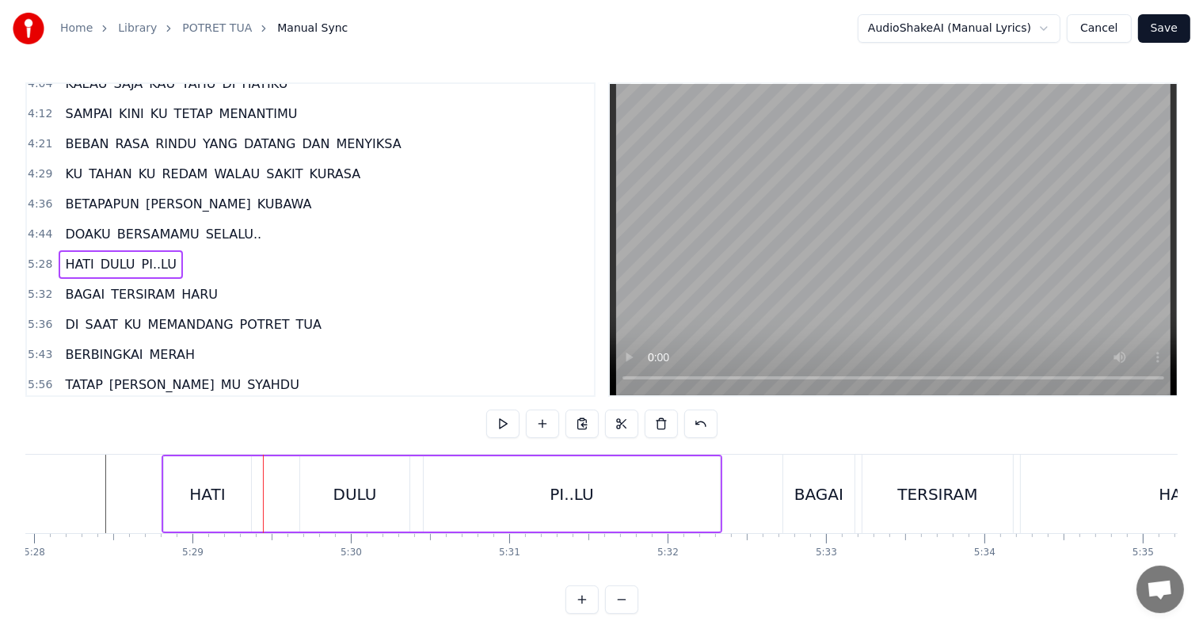
click at [348, 494] on div "DULU" at bounding box center [355, 494] width 44 height 24
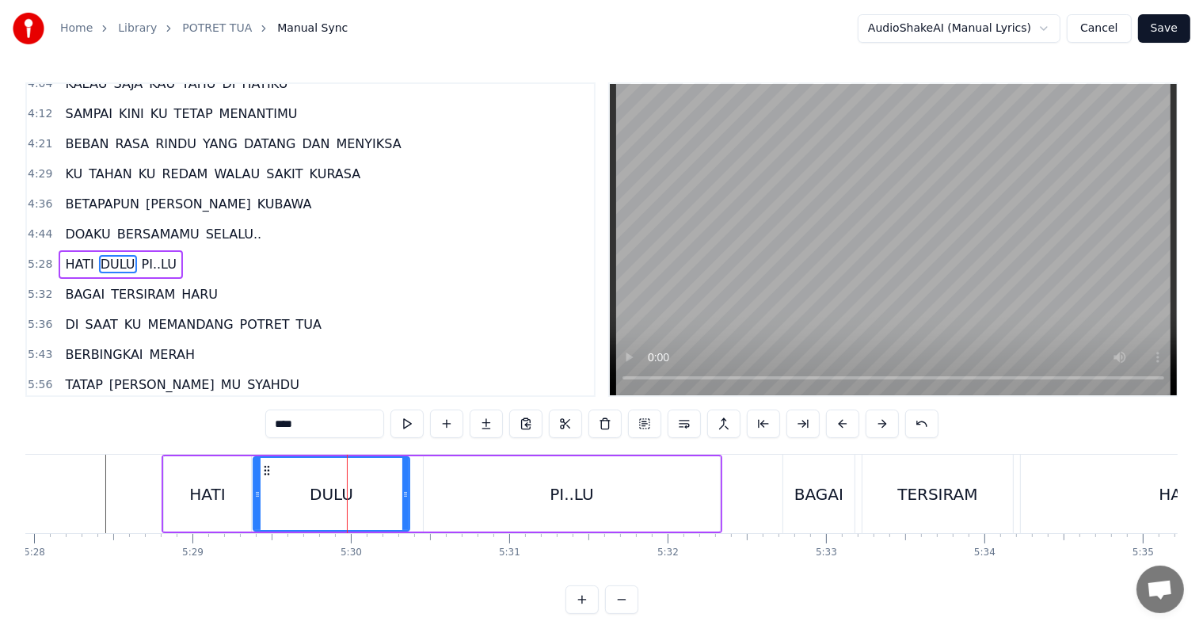
drag, startPoint x: 302, startPoint y: 498, endPoint x: 255, endPoint y: 499, distance: 46.7
click at [255, 499] on icon at bounding box center [257, 494] width 6 height 13
click at [329, 421] on input "****" at bounding box center [324, 423] width 119 height 29
type input "*"
type input "******"
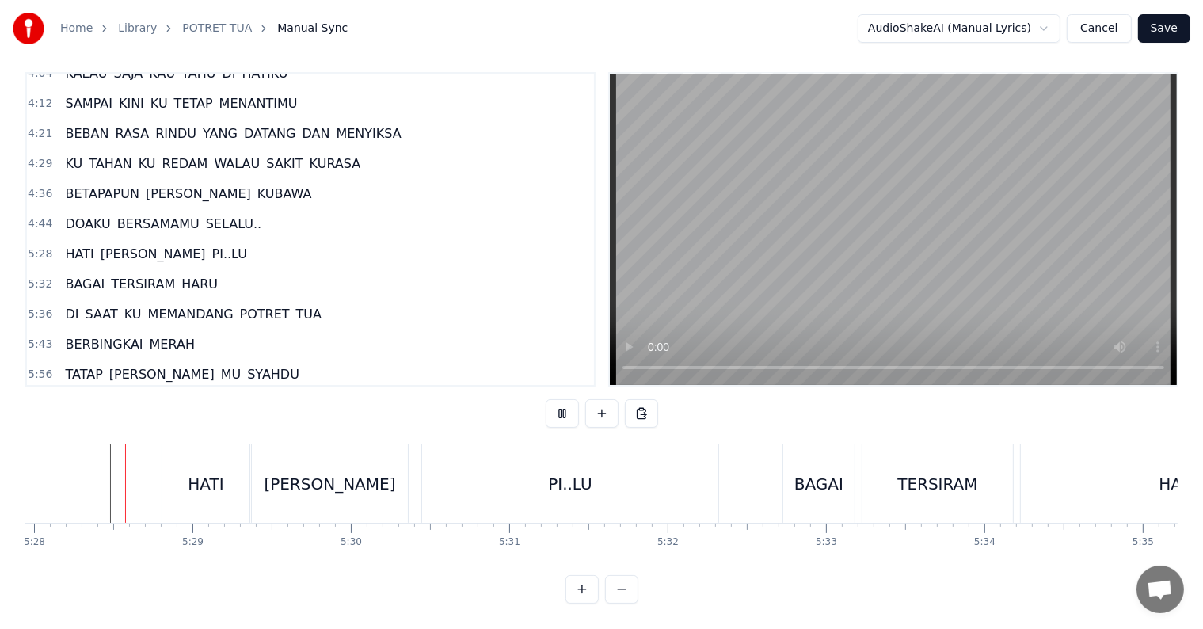
scroll to position [24, 0]
click at [513, 490] on div "PI..LU" at bounding box center [570, 483] width 296 height 78
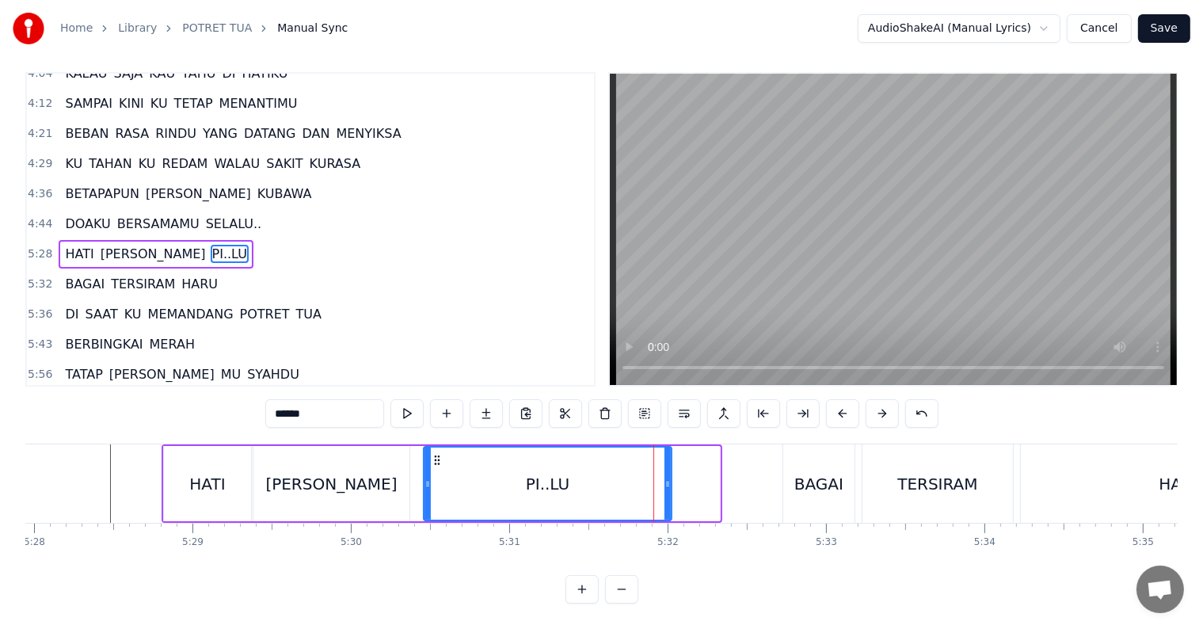
drag, startPoint x: 717, startPoint y: 482, endPoint x: 668, endPoint y: 482, distance: 48.3
click at [668, 482] on div at bounding box center [667, 483] width 6 height 72
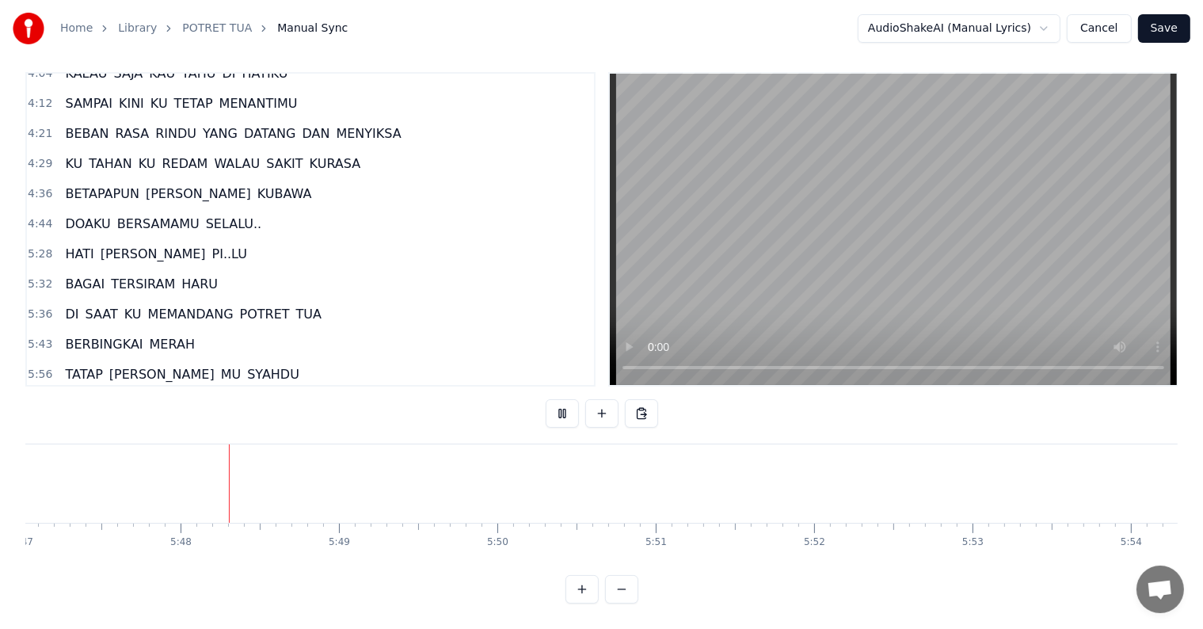
scroll to position [0, 54997]
click at [70, 365] on span "TATAP" at bounding box center [83, 374] width 40 height 18
click at [713, 474] on div "CINTA" at bounding box center [810, 483] width 458 height 78
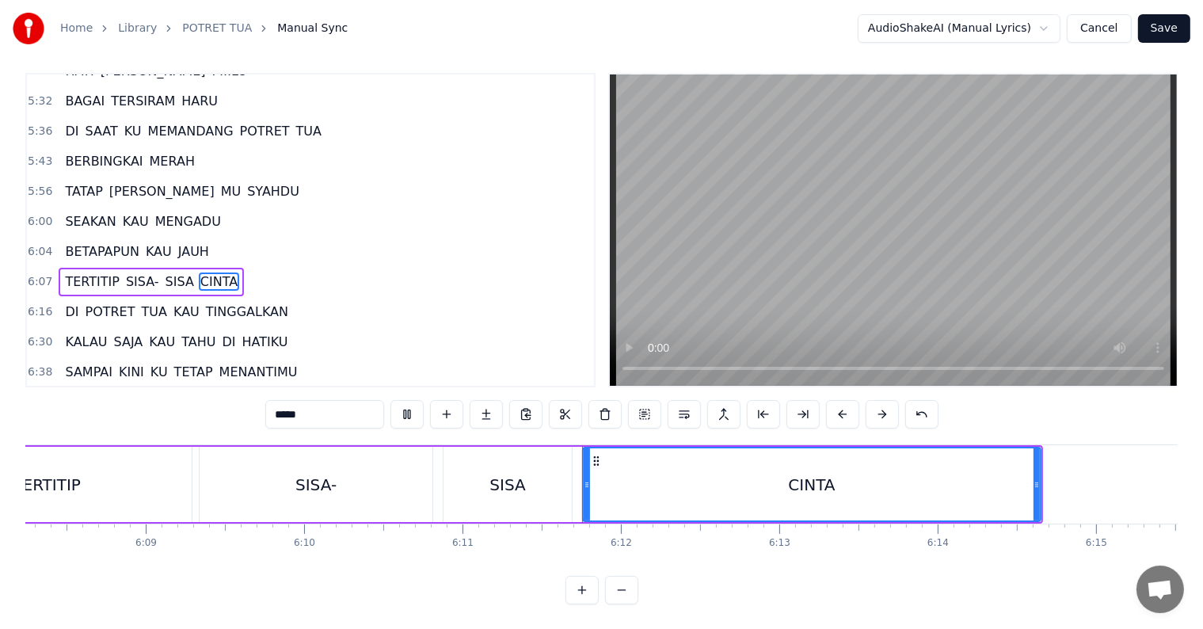
scroll to position [24, 0]
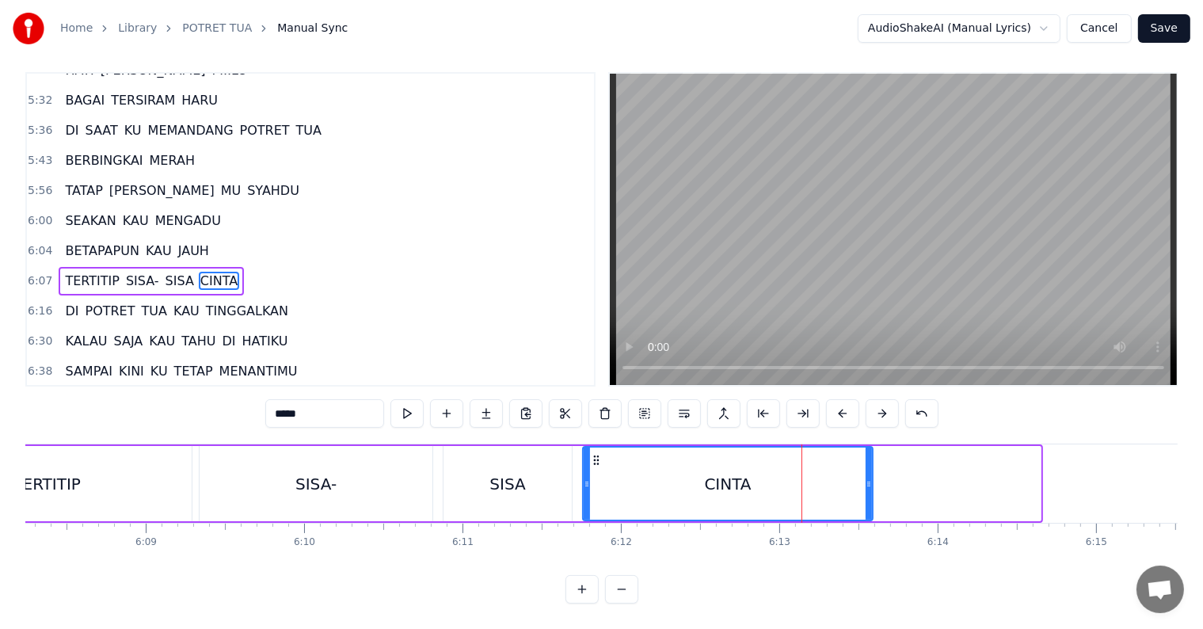
drag, startPoint x: 1036, startPoint y: 470, endPoint x: 868, endPoint y: 483, distance: 168.4
click at [868, 483] on div at bounding box center [869, 483] width 6 height 72
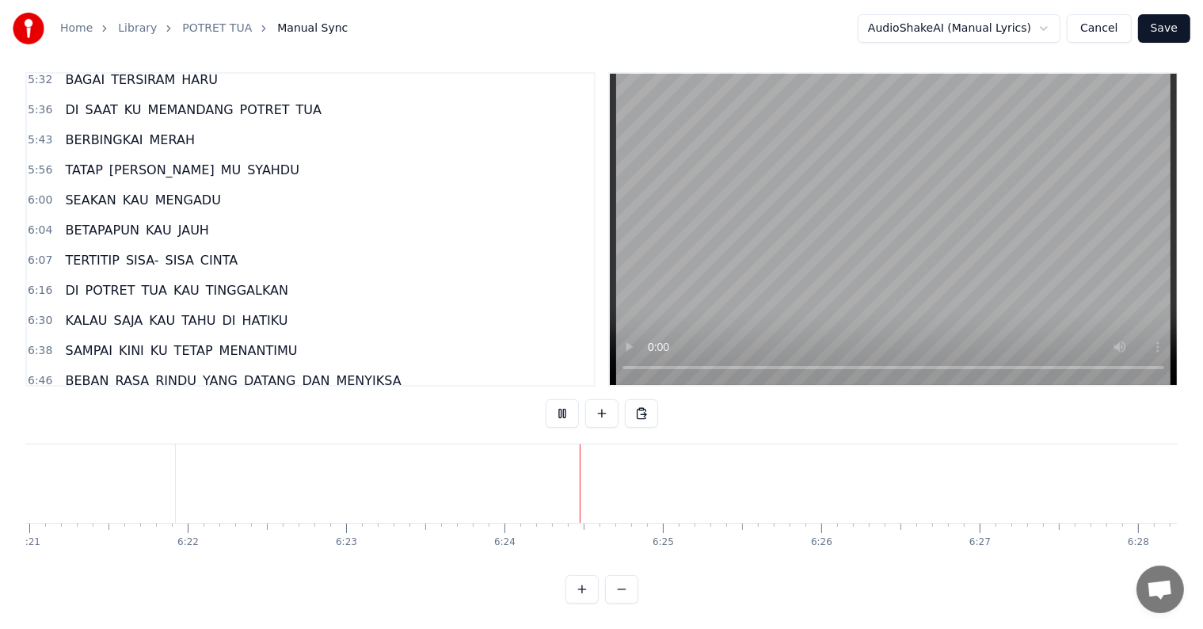
scroll to position [854, 0]
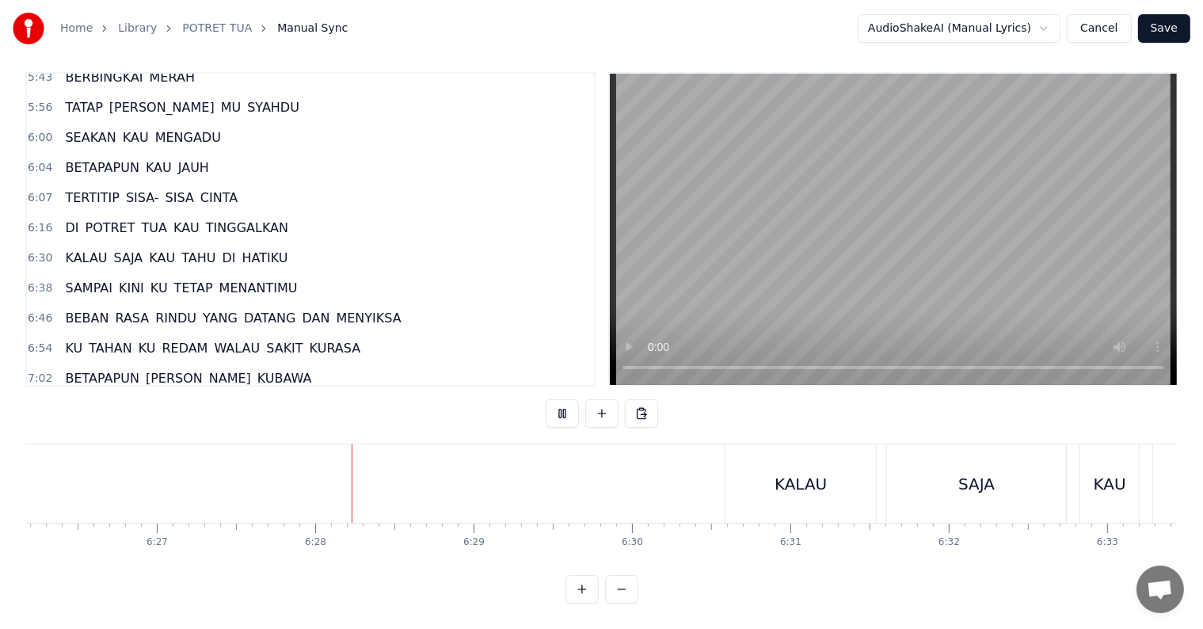
click at [79, 249] on span "KALAU" at bounding box center [85, 258] width 45 height 18
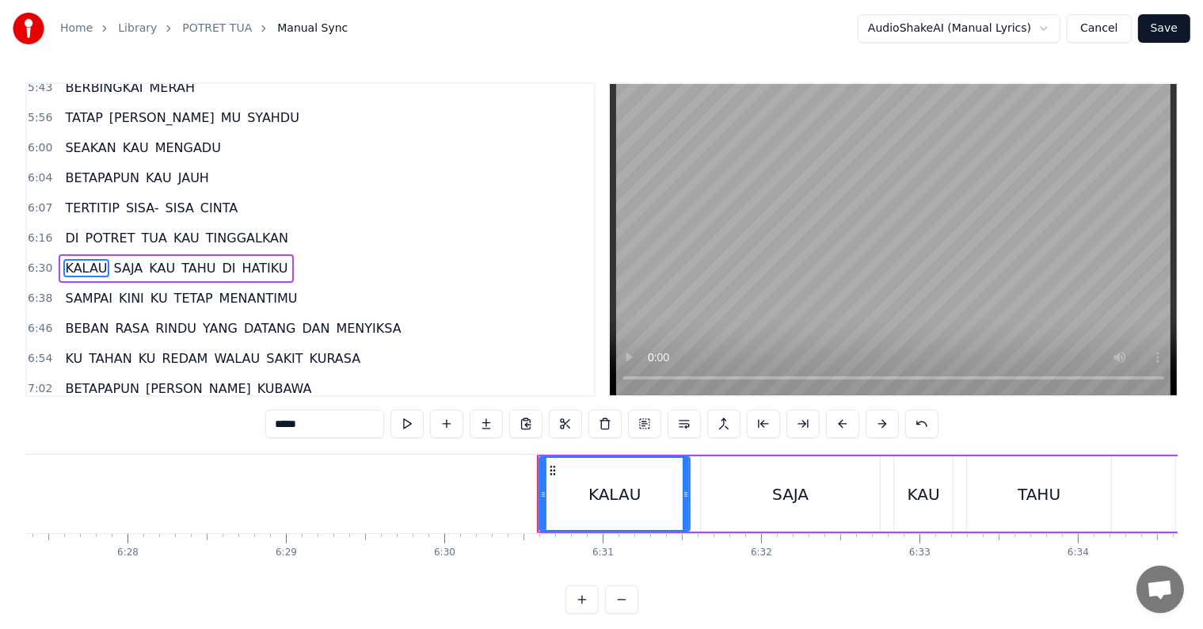
scroll to position [849, 0]
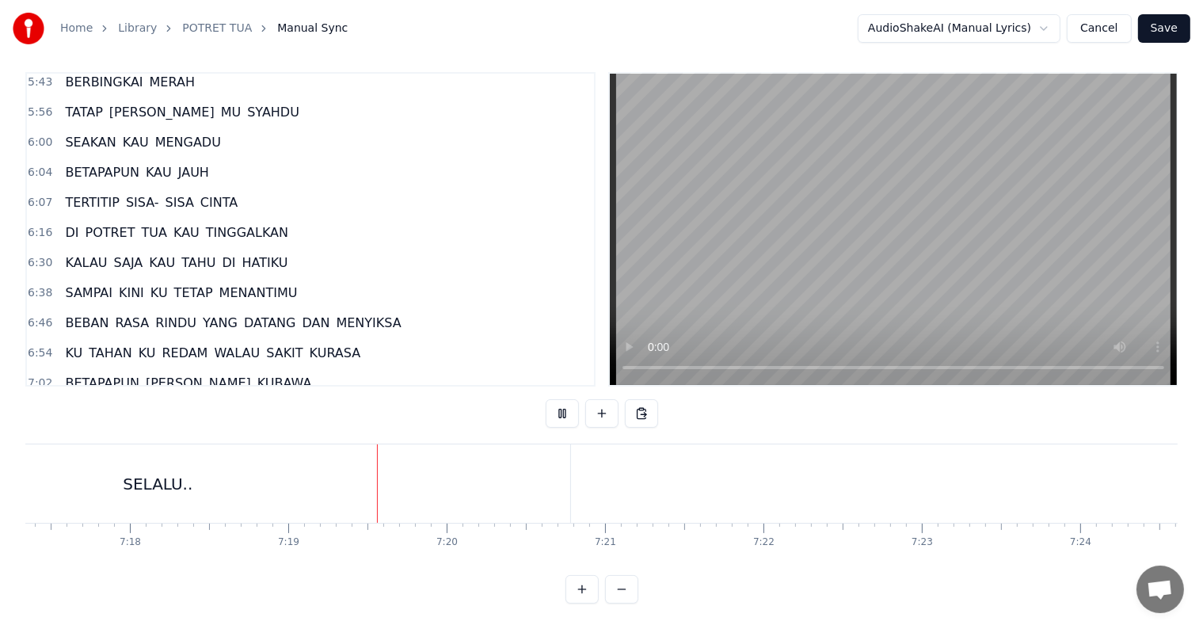
scroll to position [0, 69457]
click at [1156, 35] on button "Save" at bounding box center [1164, 28] width 52 height 29
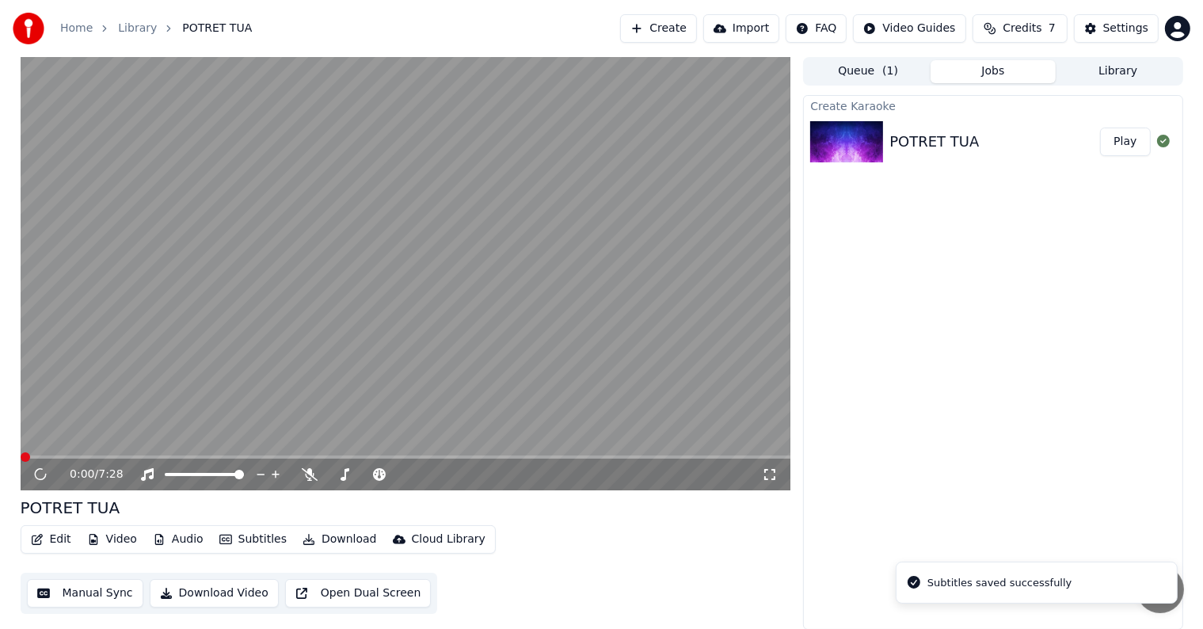
click at [222, 594] on button "Download Video" at bounding box center [214, 593] width 129 height 29
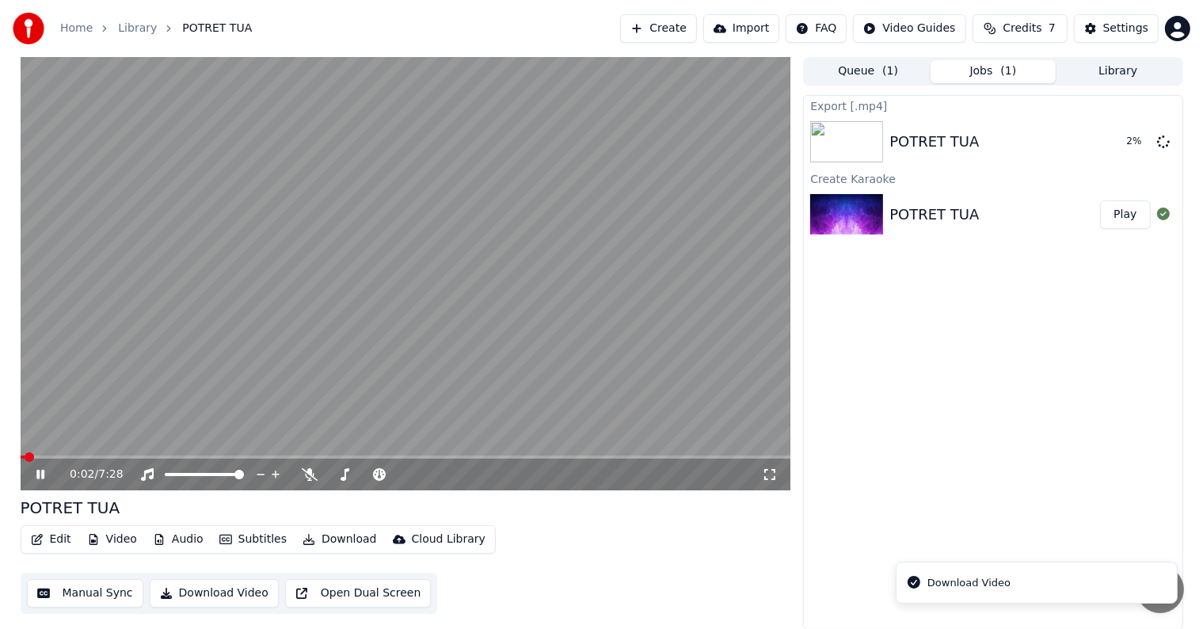
click at [40, 472] on icon at bounding box center [51, 474] width 37 height 13
